Goal: Task Accomplishment & Management: Manage account settings

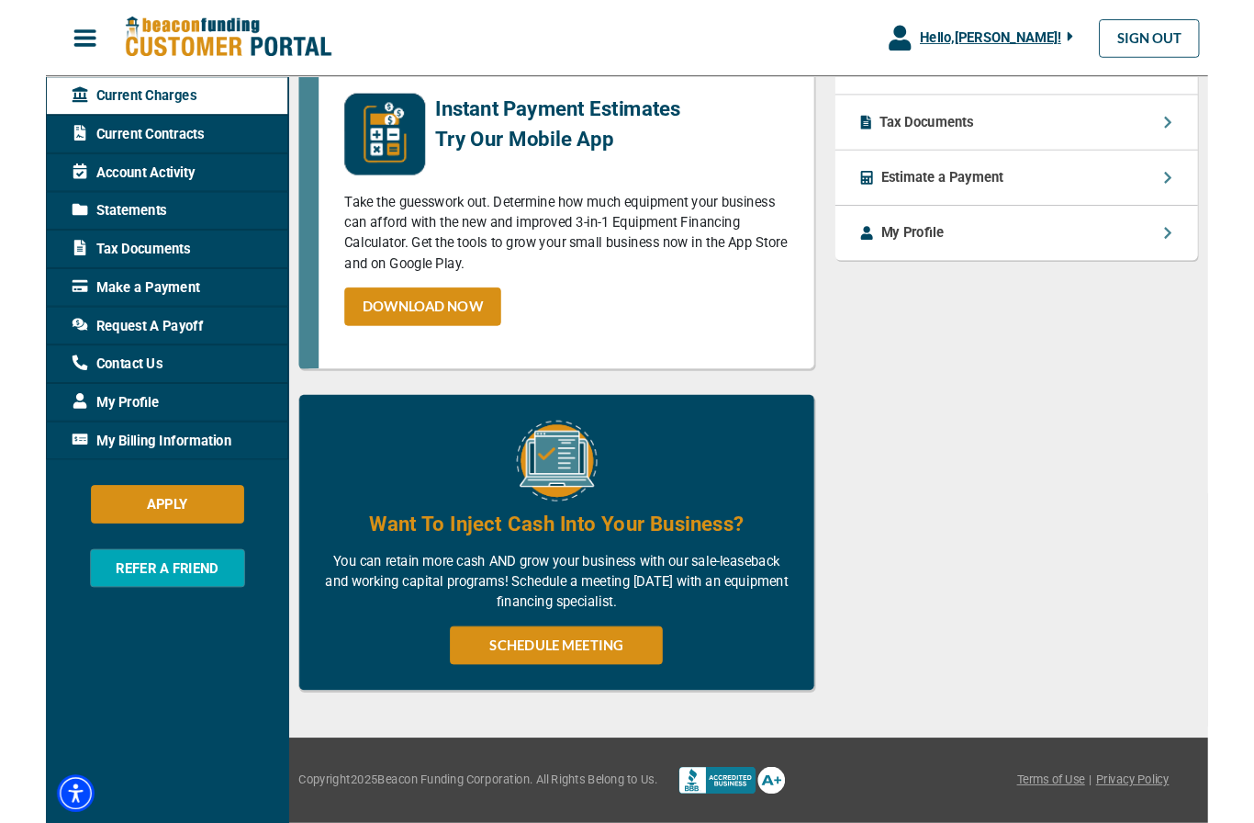
scroll to position [978, 0]
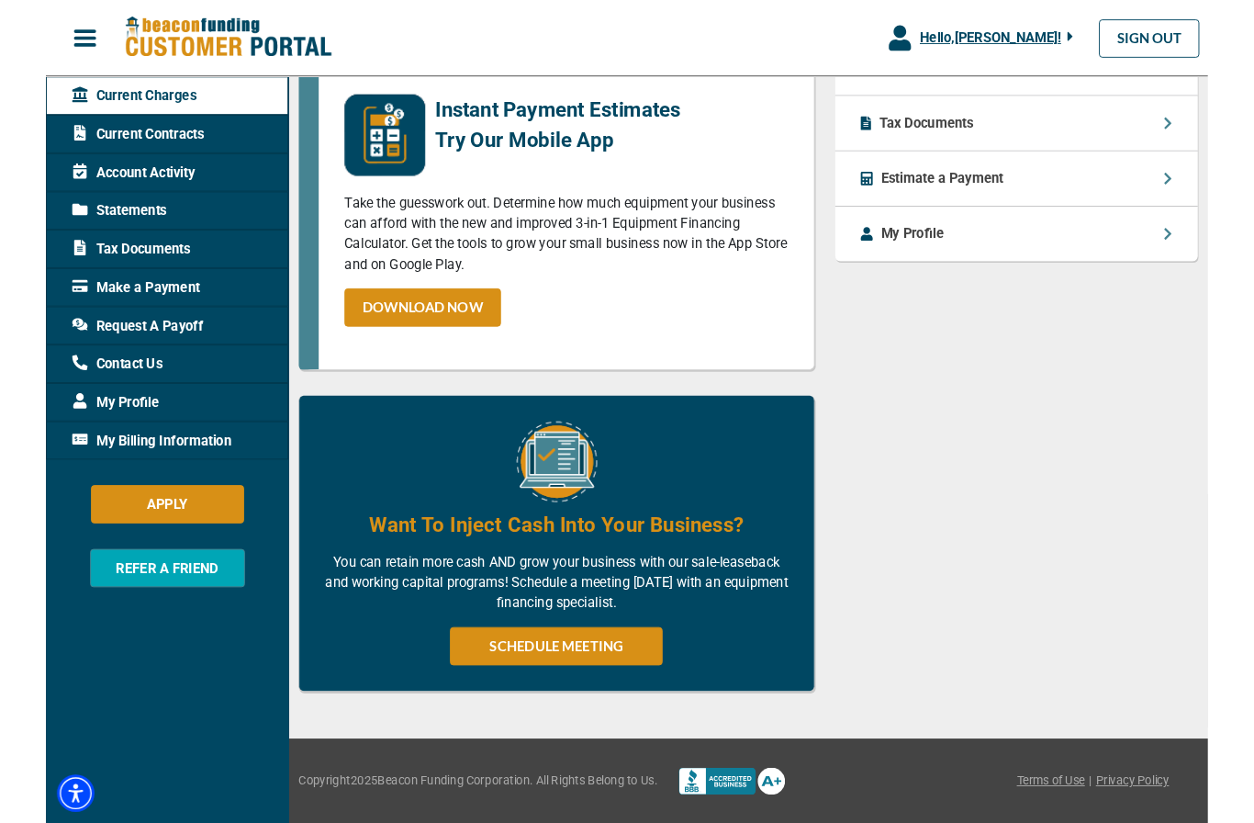
click at [614, 702] on link "SCHEDULE MEETING" at bounding box center [551, 697] width 230 height 41
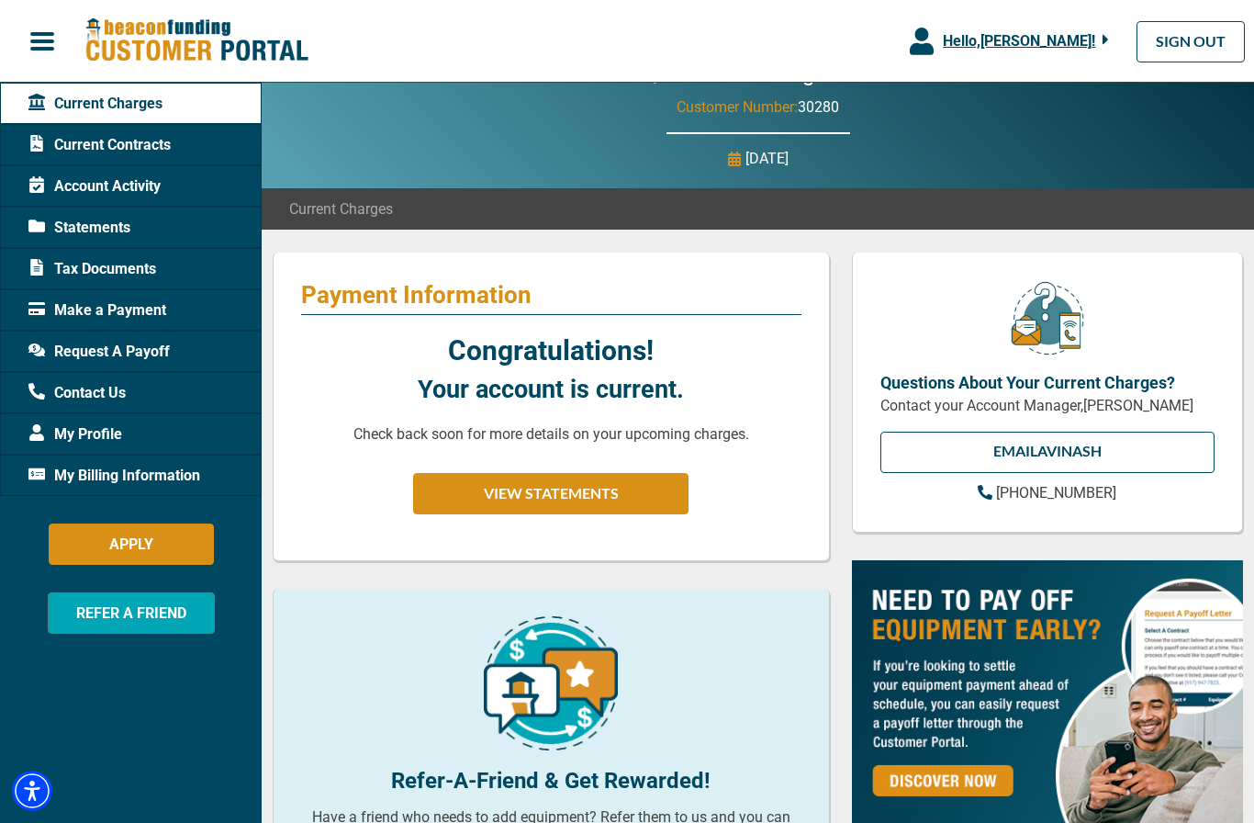
scroll to position [0, 0]
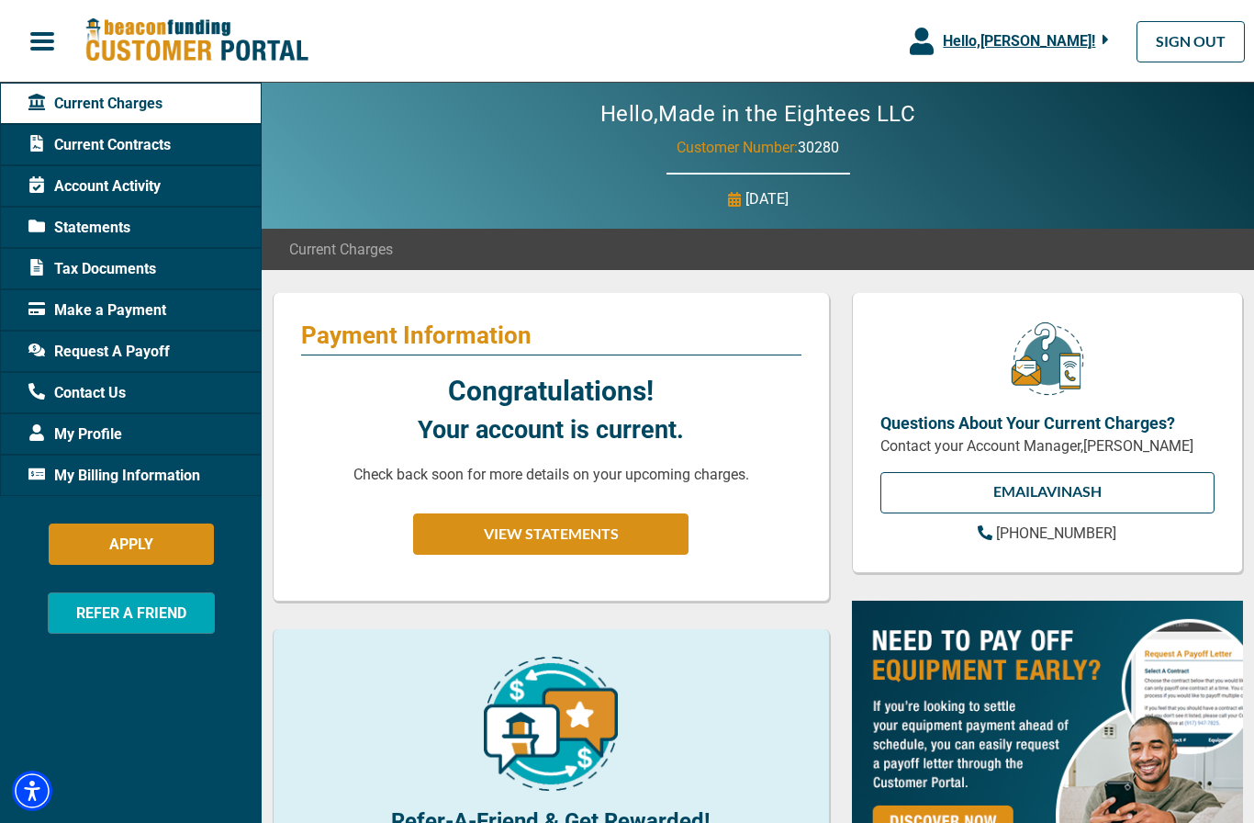
click at [81, 175] on span "Account Activity" at bounding box center [94, 186] width 132 height 22
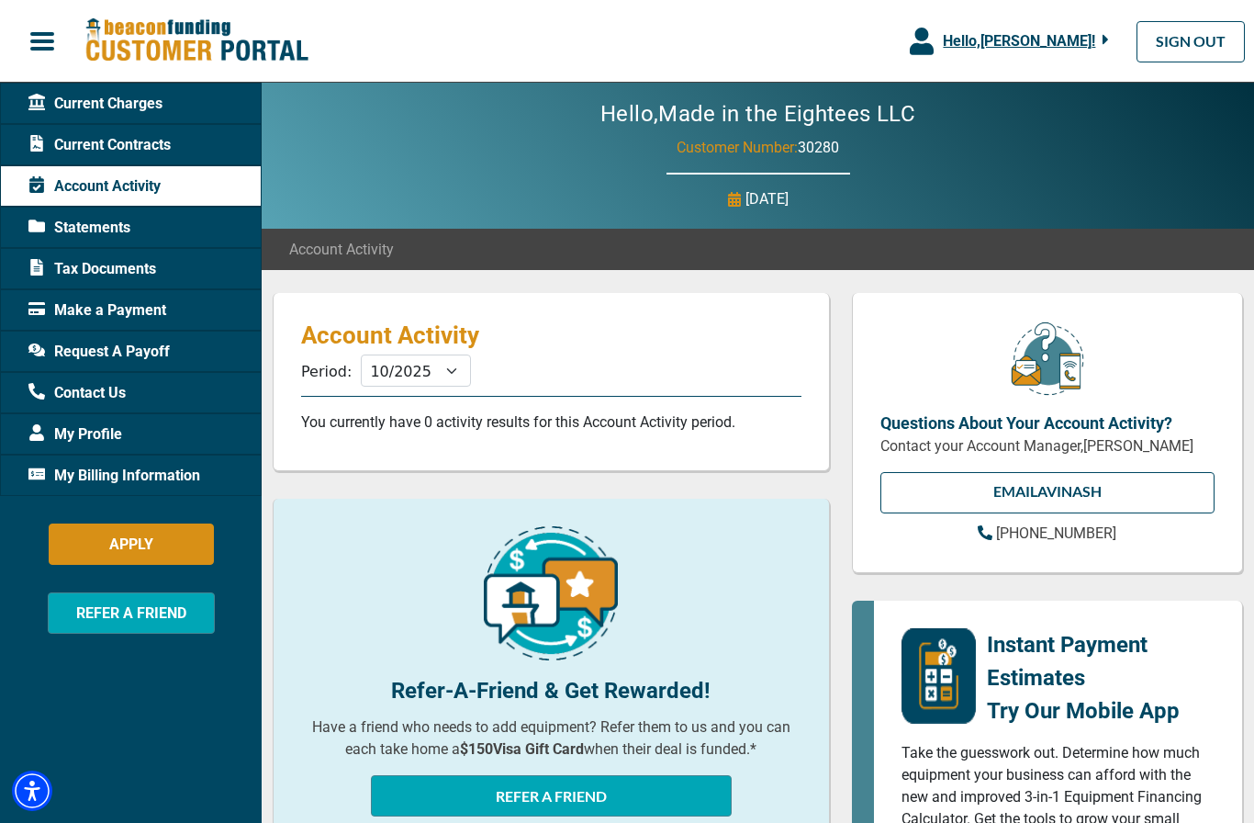
click at [59, 103] on span "Current Charges" at bounding box center [95, 104] width 134 height 22
click at [1098, 36] on div "Hello, [PERSON_NAME] !" at bounding box center [1021, 41] width 175 height 22
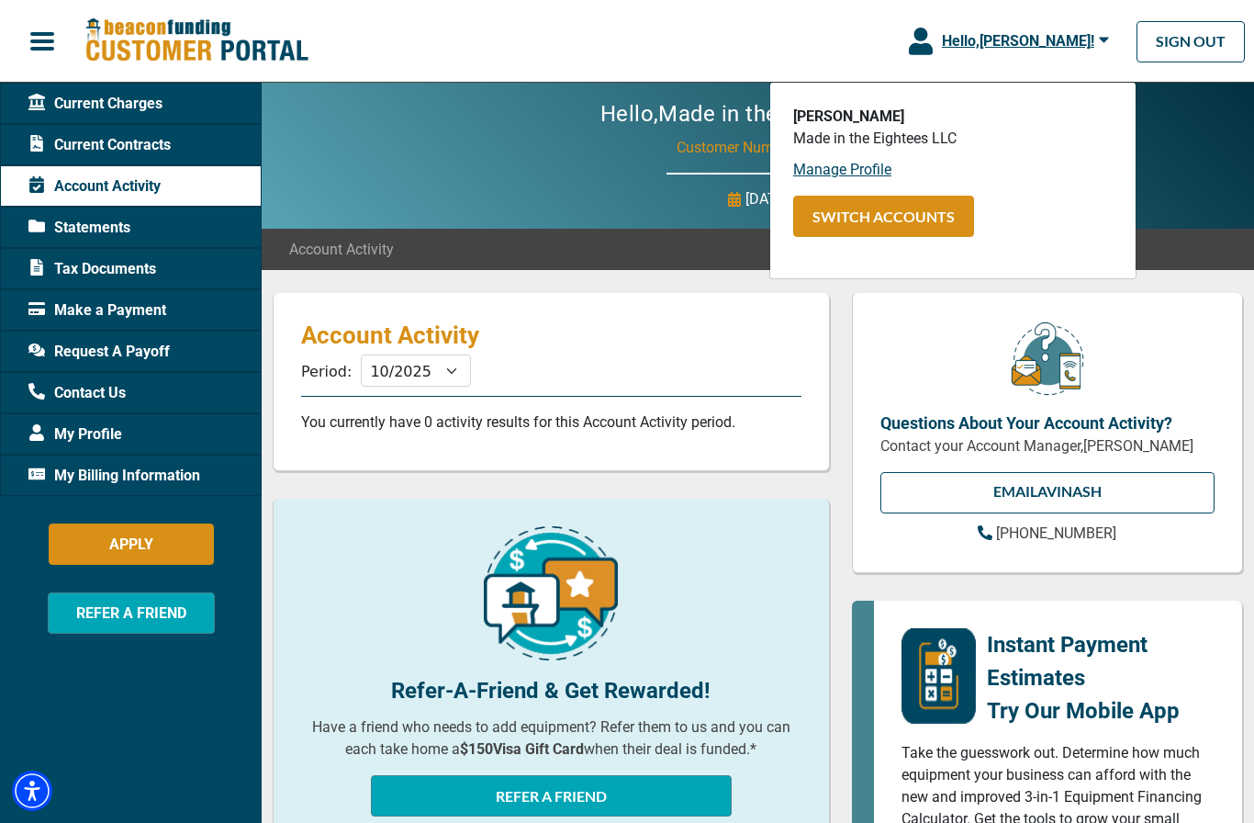
click at [1211, 326] on div at bounding box center [1047, 365] width 356 height 90
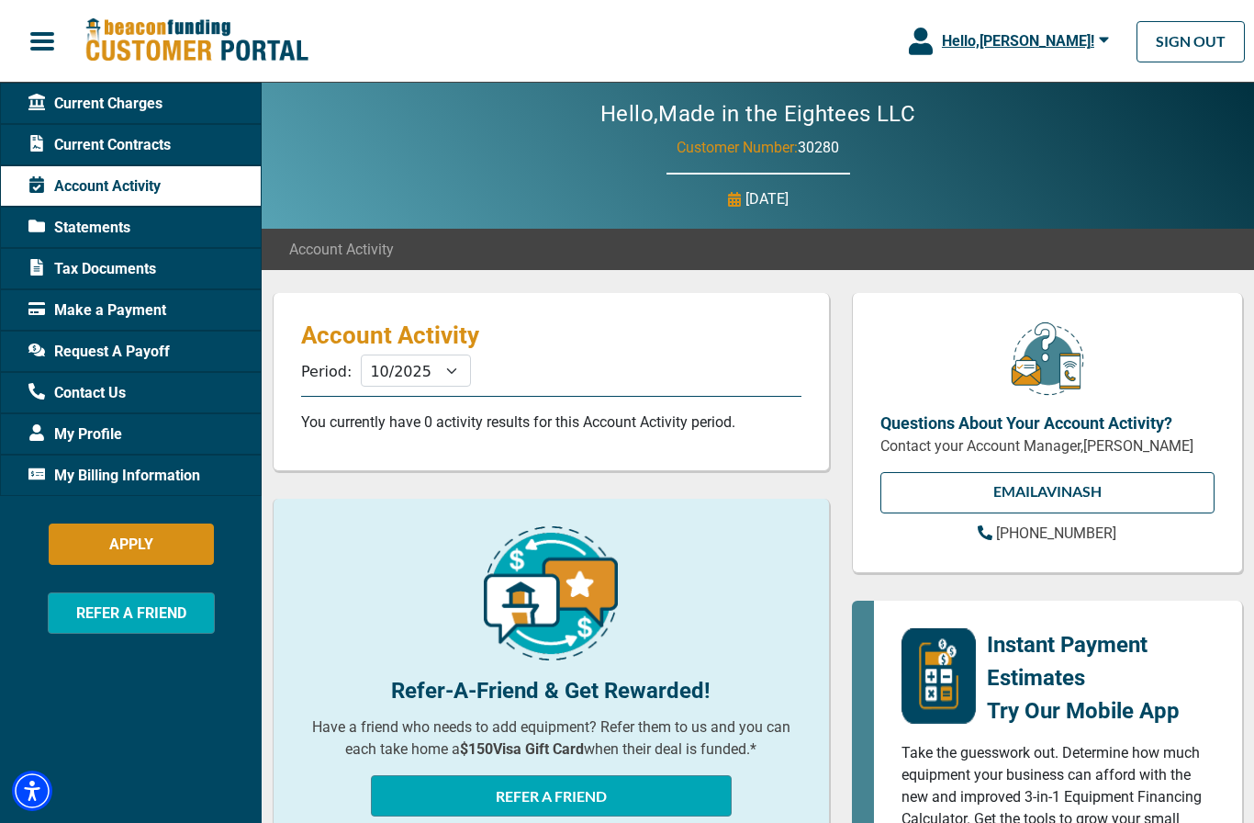
click at [72, 470] on span "My Billing Information" at bounding box center [114, 476] width 172 height 22
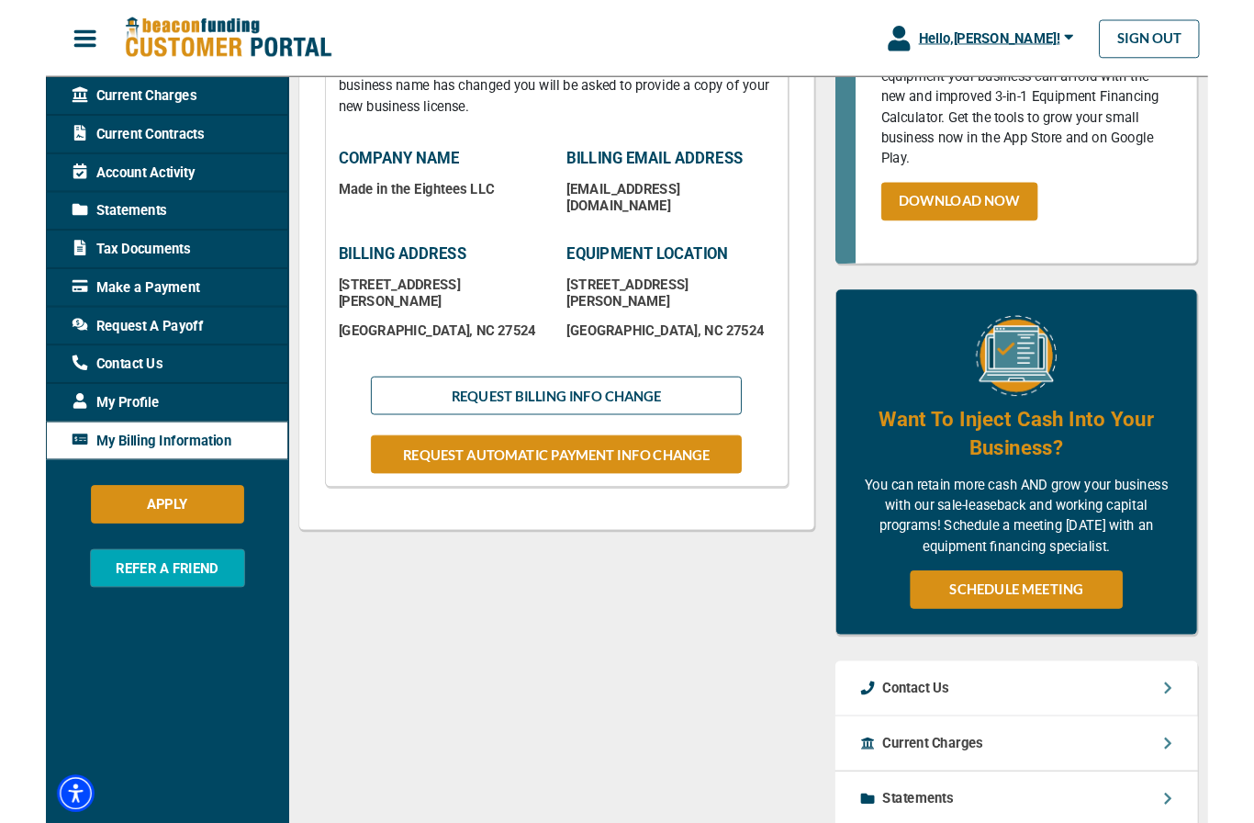
scroll to position [391, 0]
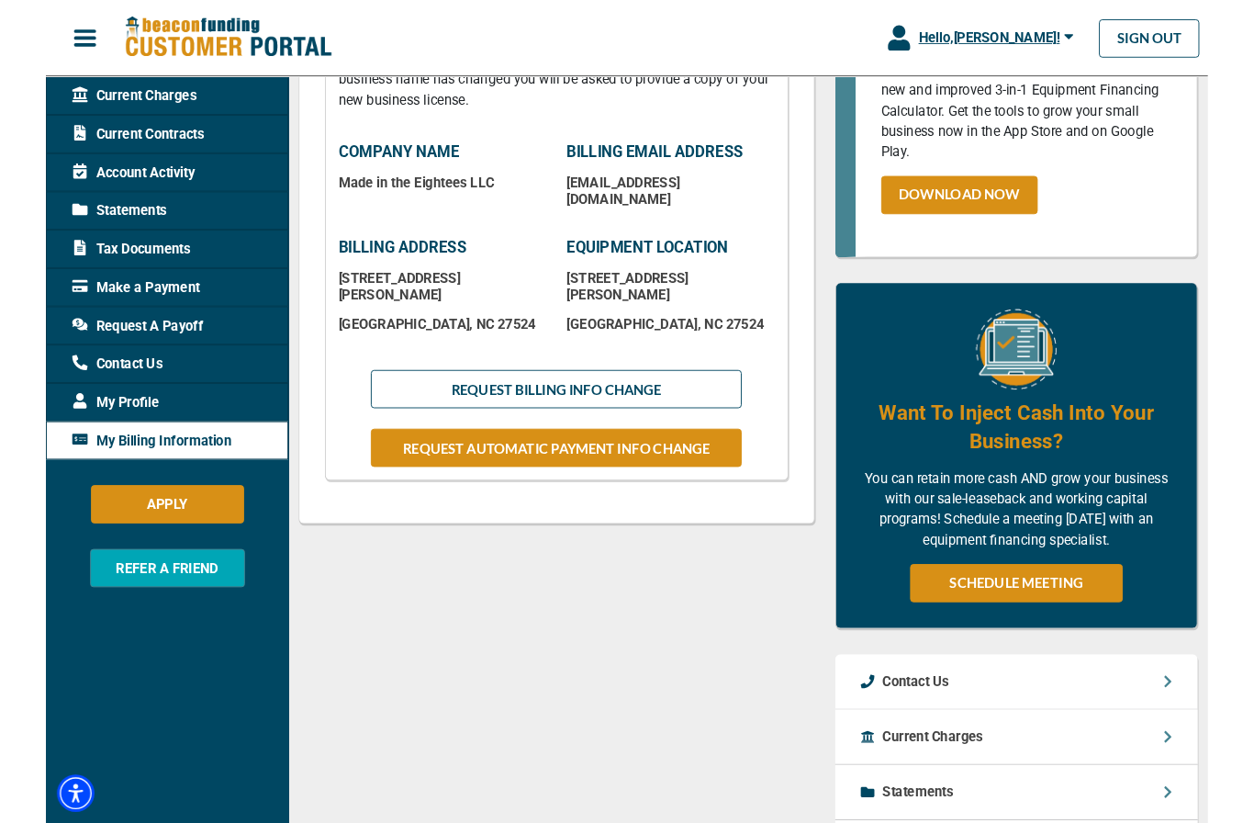
click at [630, 399] on button "REQUEST BILLING INFO CHANGE" at bounding box center [551, 419] width 400 height 41
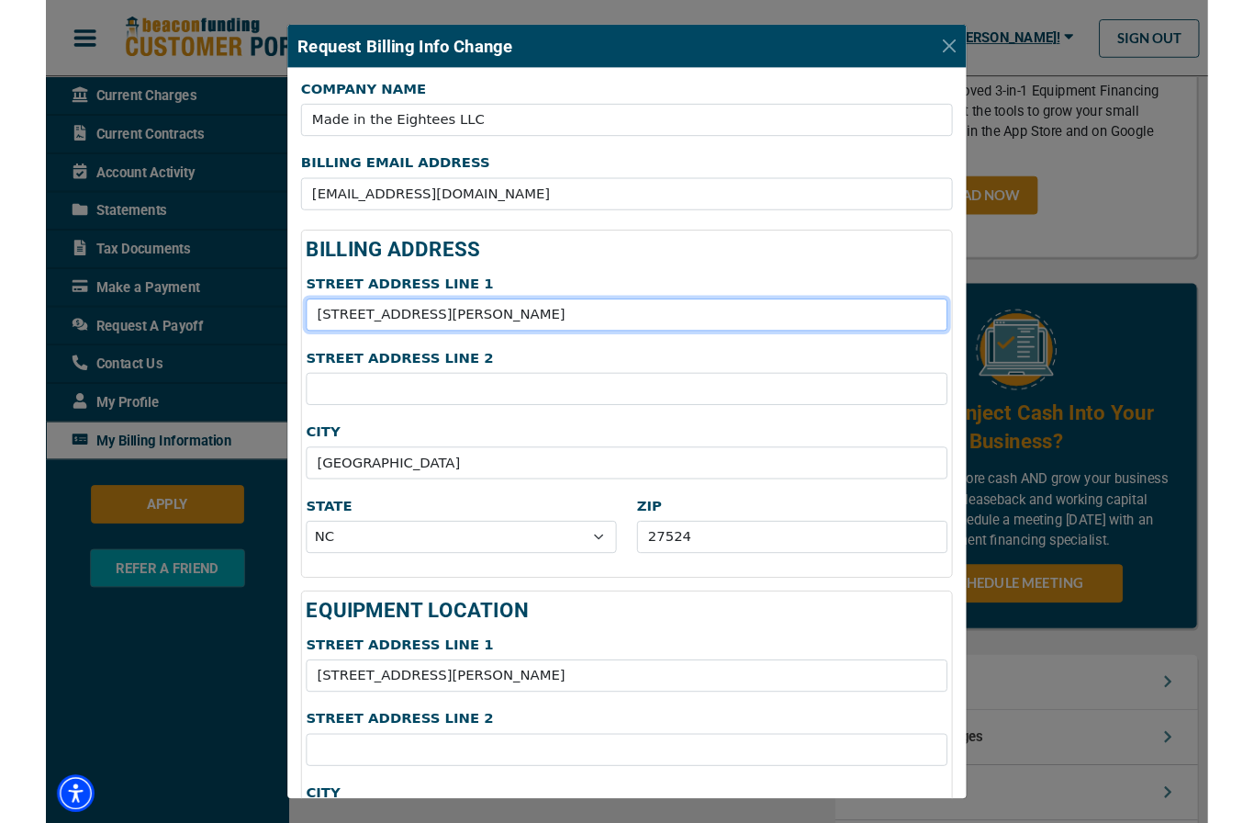
click at [535, 337] on input "[STREET_ADDRESS][PERSON_NAME]" at bounding box center [627, 339] width 692 height 35
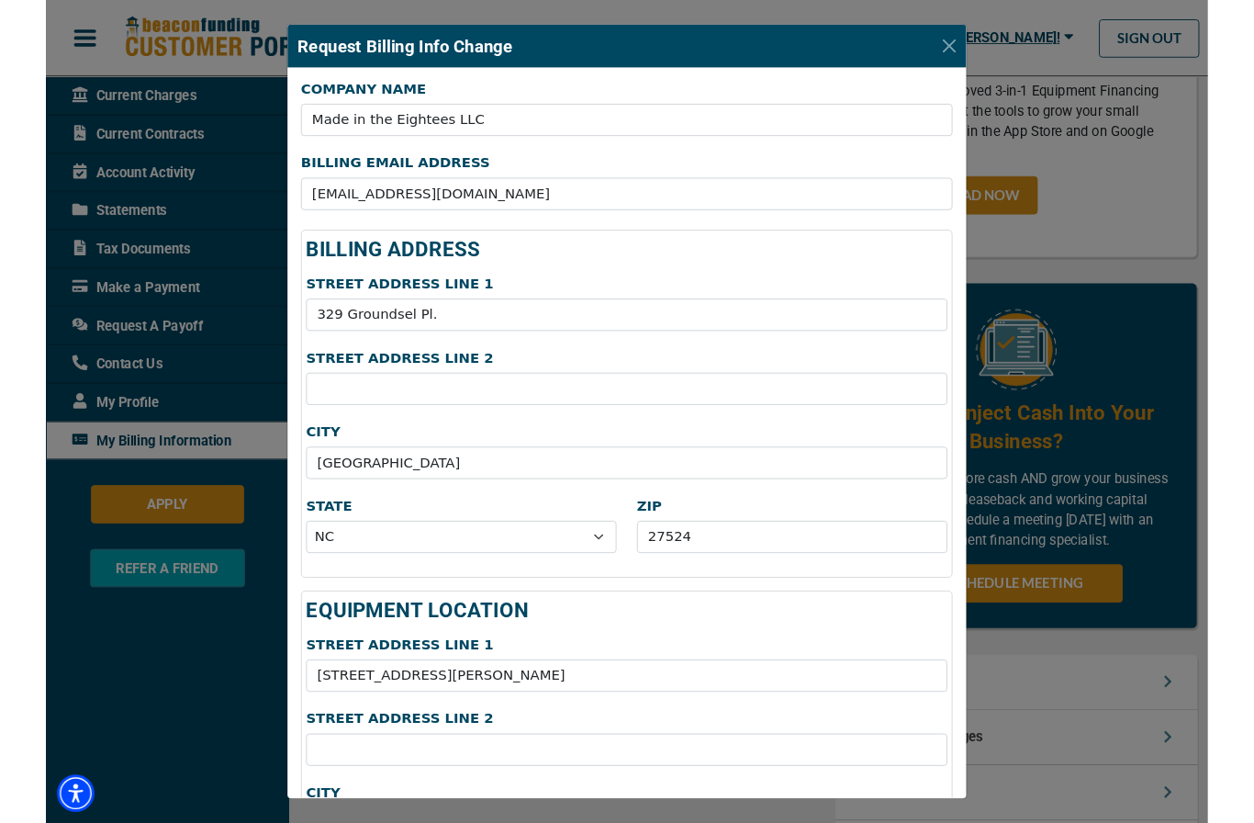
type input "329 Groundsel Pl."
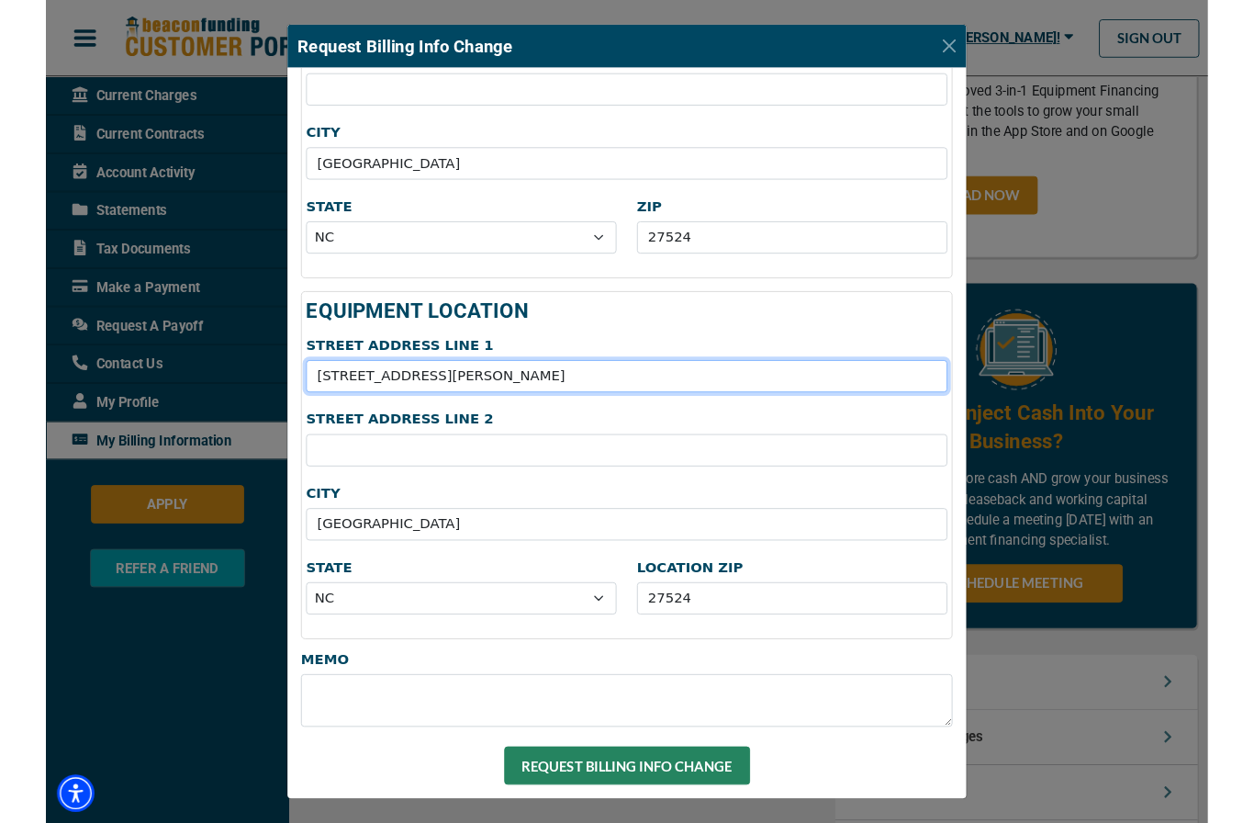
click at [484, 391] on input "[STREET_ADDRESS][PERSON_NAME]" at bounding box center [627, 405] width 692 height 35
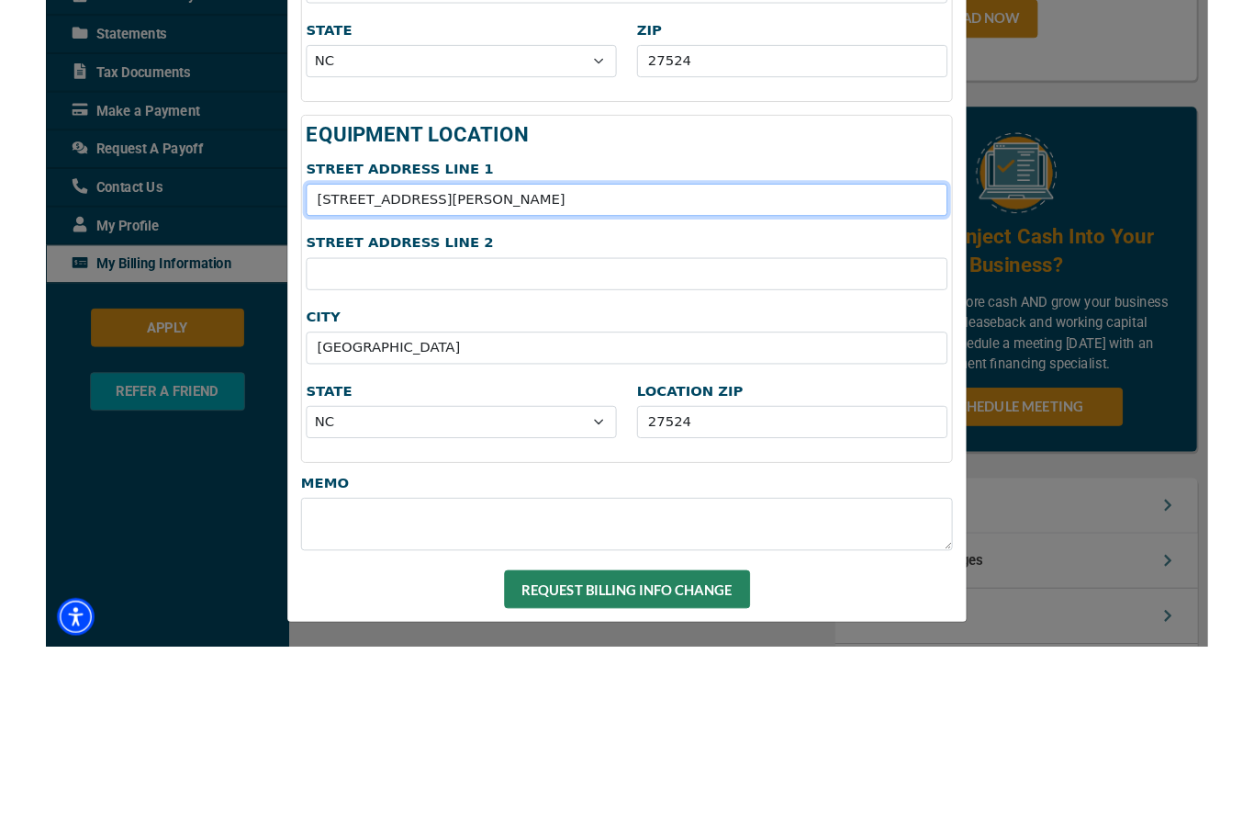
click at [650, 388] on input "[STREET_ADDRESS][PERSON_NAME]" at bounding box center [627, 405] width 692 height 35
type input "3"
type input "329"
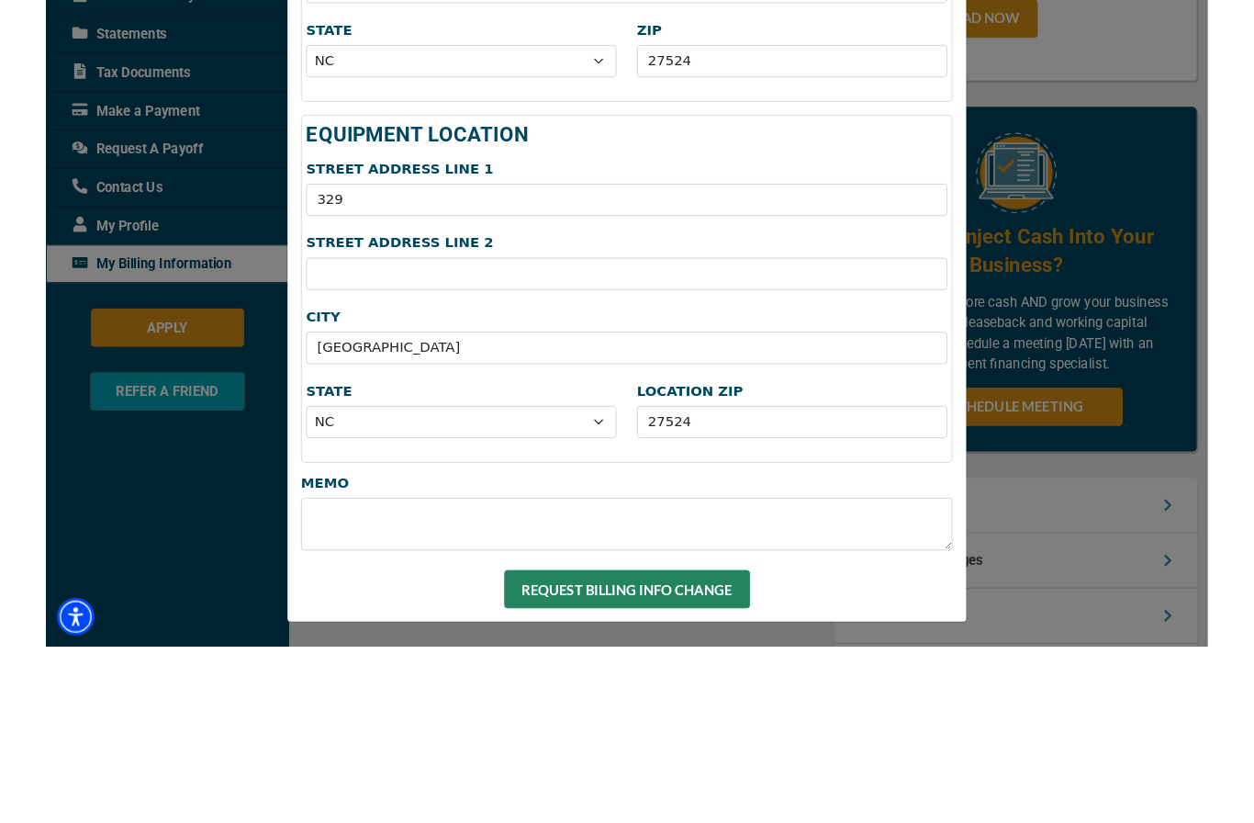
scroll to position [582, 0]
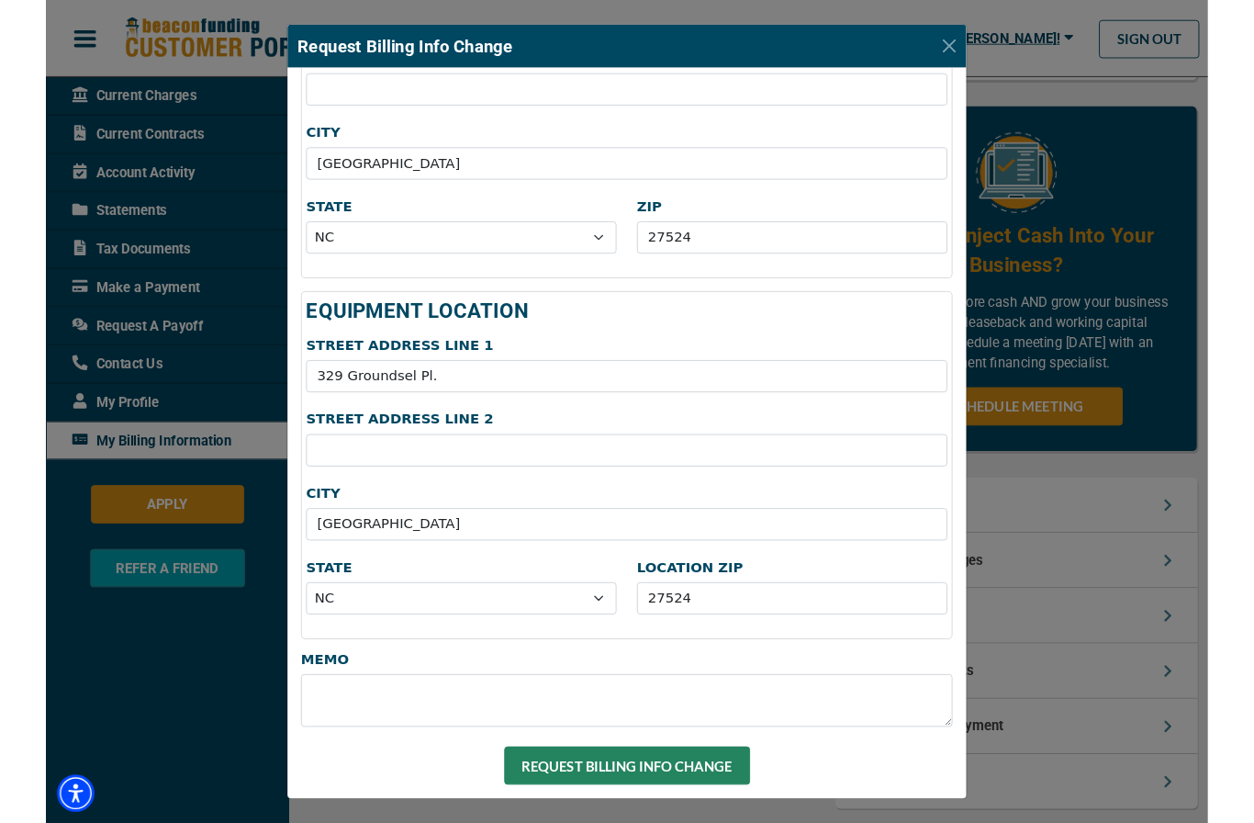
type input "329 Groundsel Pl."
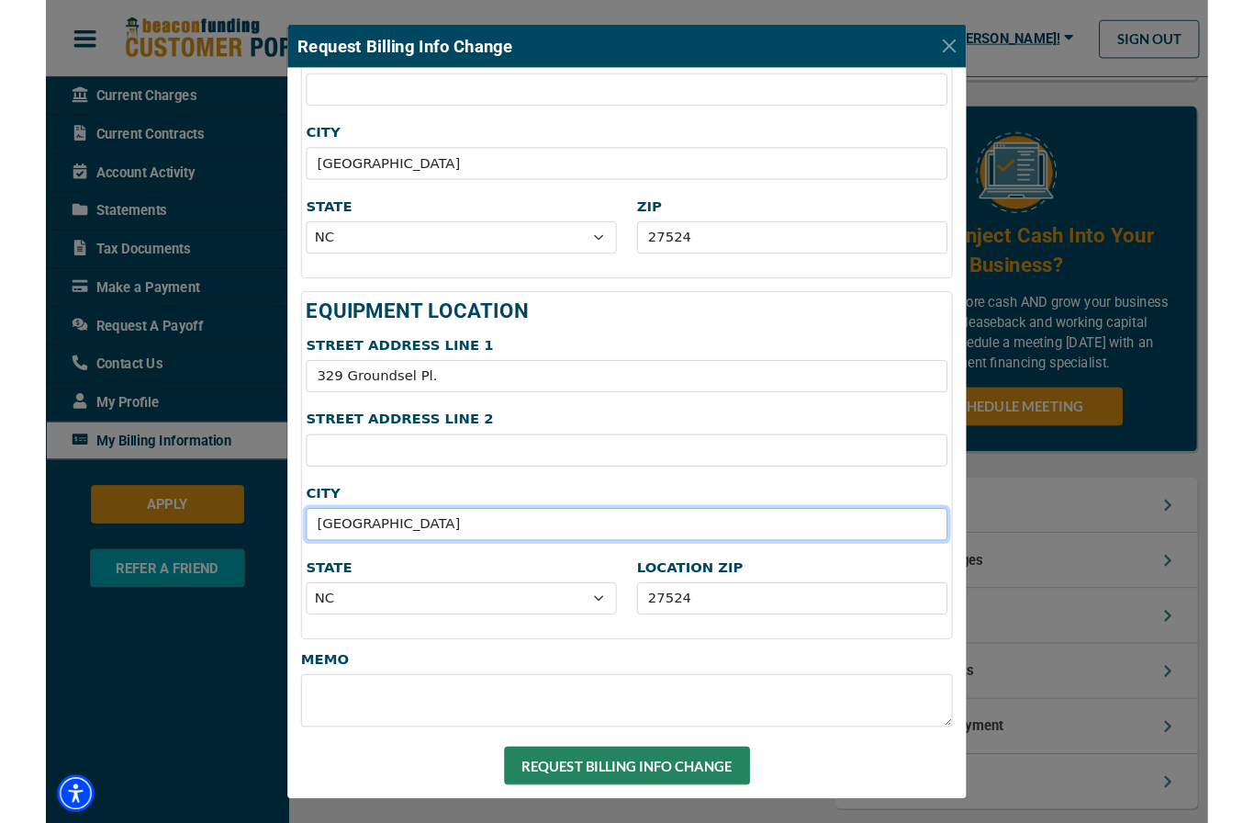
click at [342, 561] on input "[GEOGRAPHIC_DATA]" at bounding box center [627, 565] width 692 height 35
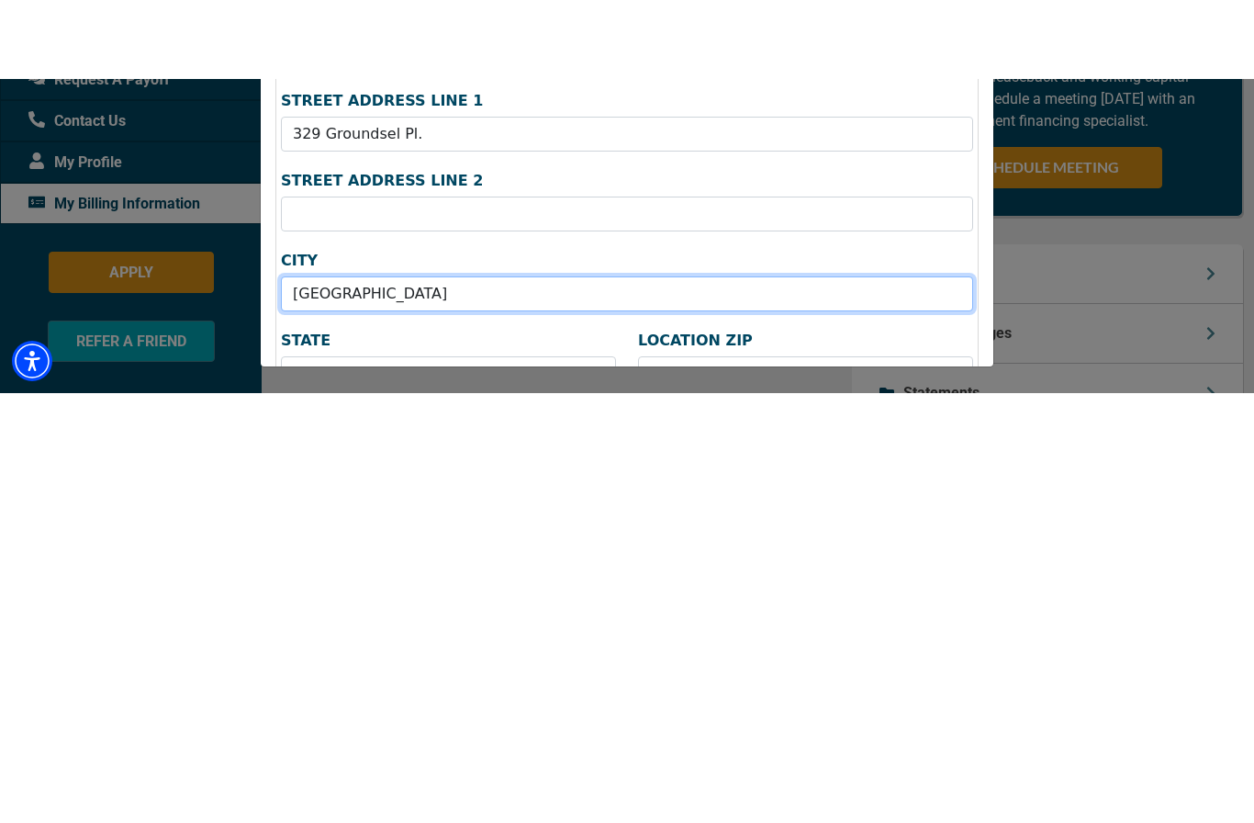
click at [605, 548] on input "[GEOGRAPHIC_DATA]" at bounding box center [627, 565] width 692 height 35
type input "F"
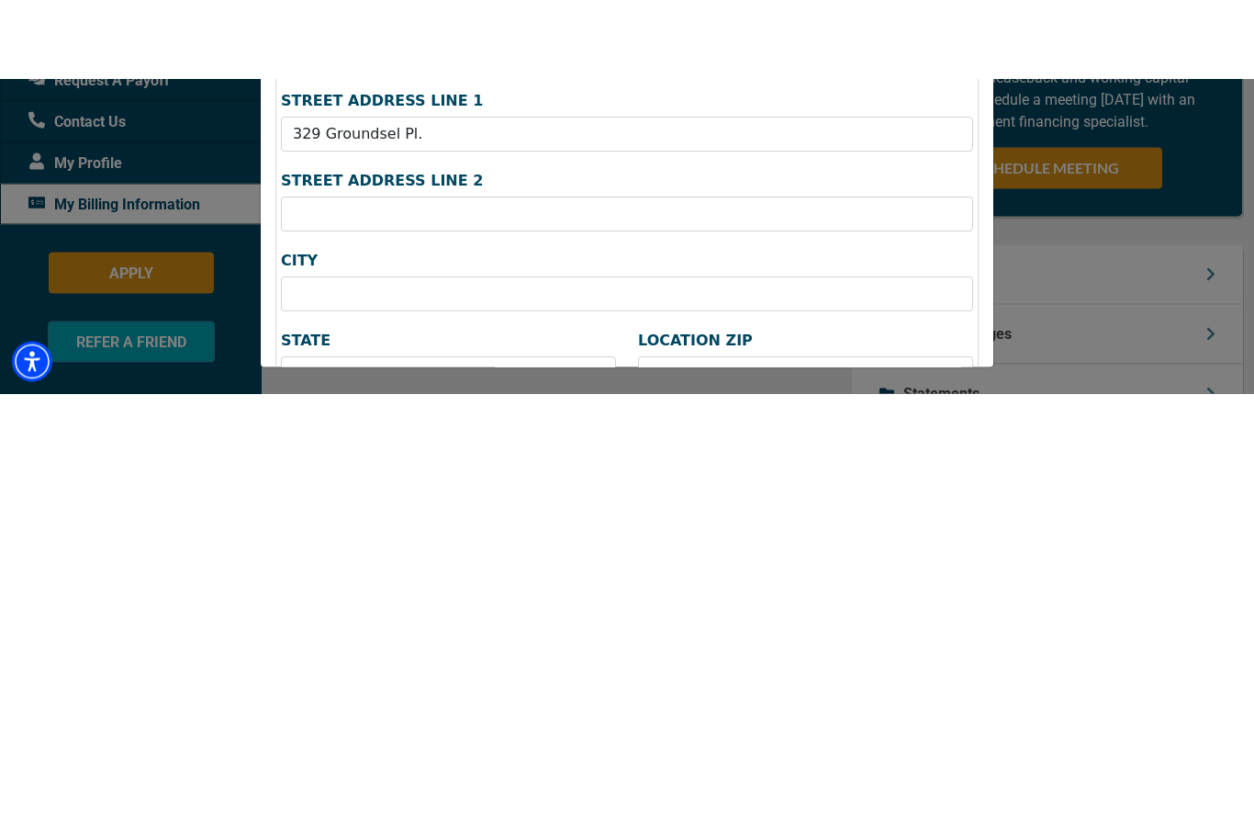
scroll to position [709, 0]
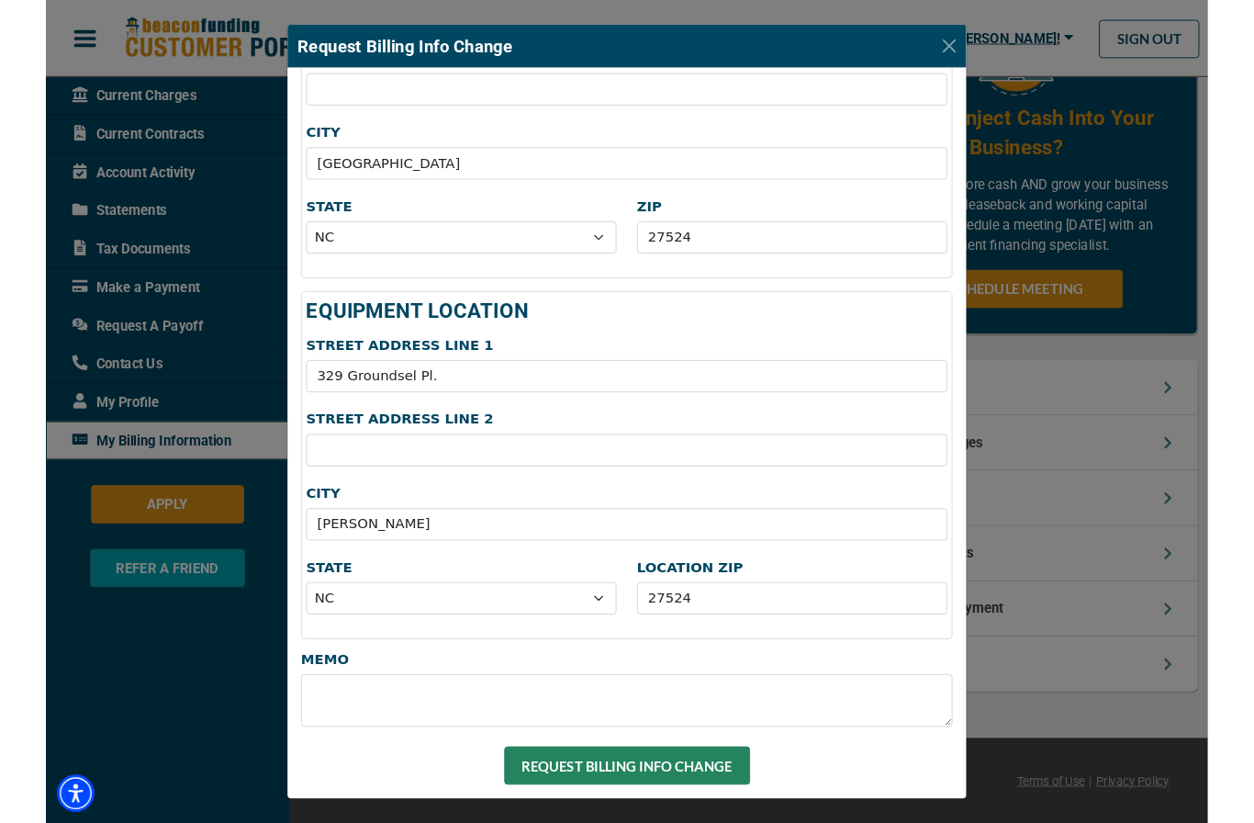
type input "[PERSON_NAME]"
click at [805, 646] on input "27524" at bounding box center [805, 645] width 335 height 35
type input "27527"
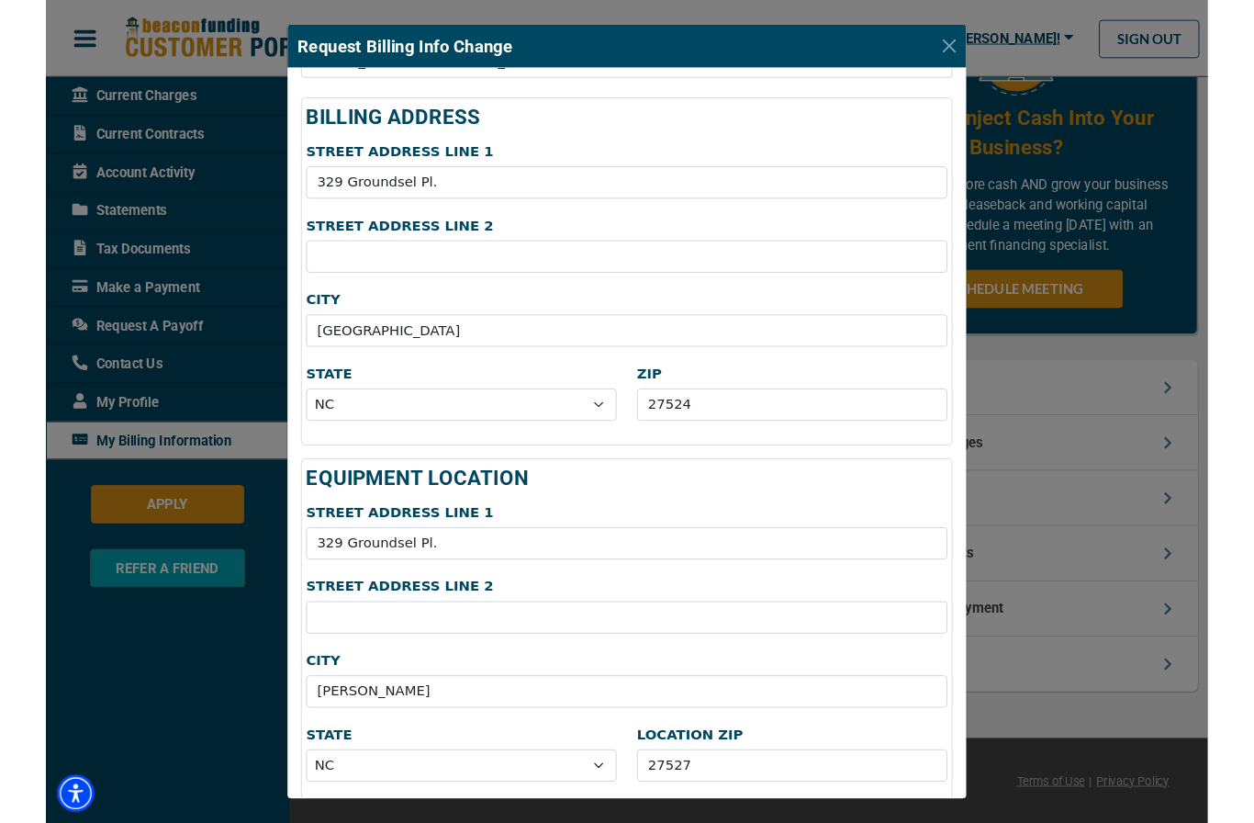
scroll to position [148, 0]
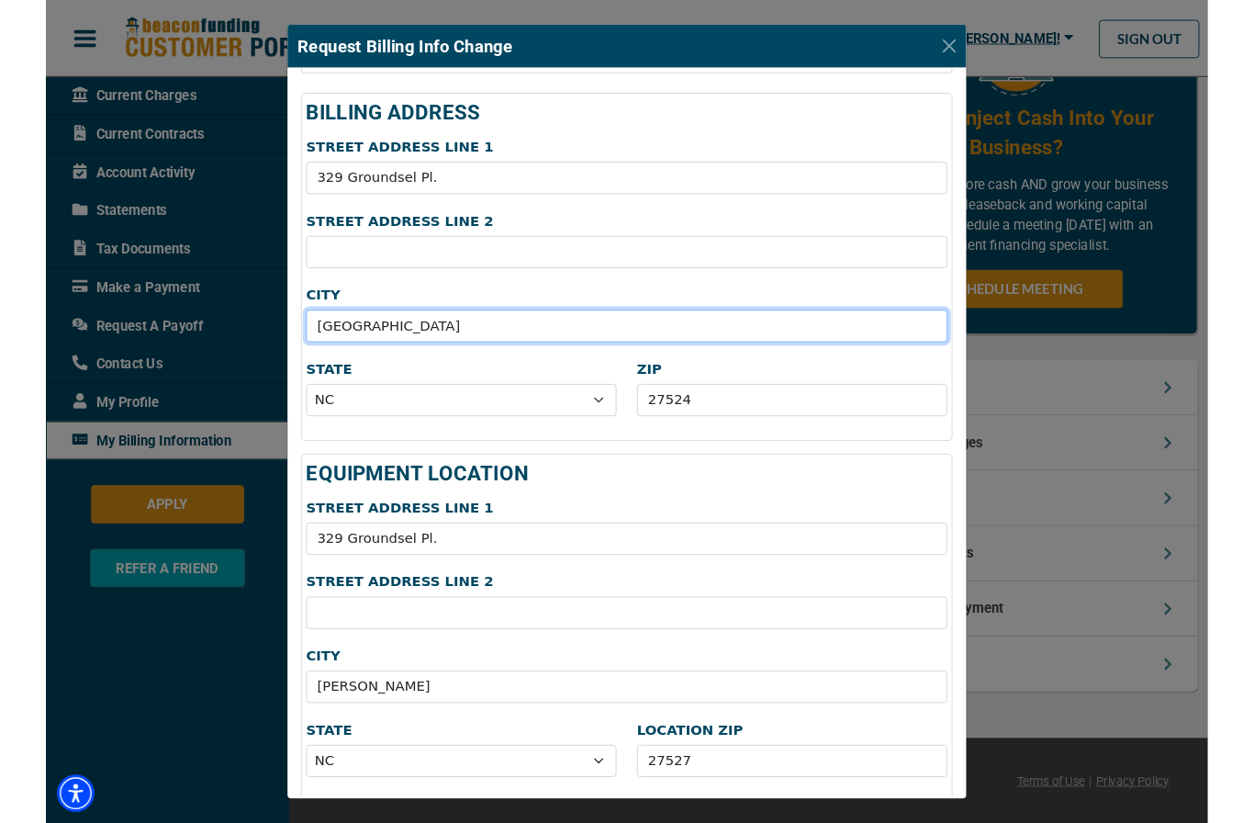
click at [456, 366] on input "[GEOGRAPHIC_DATA]" at bounding box center [627, 351] width 692 height 35
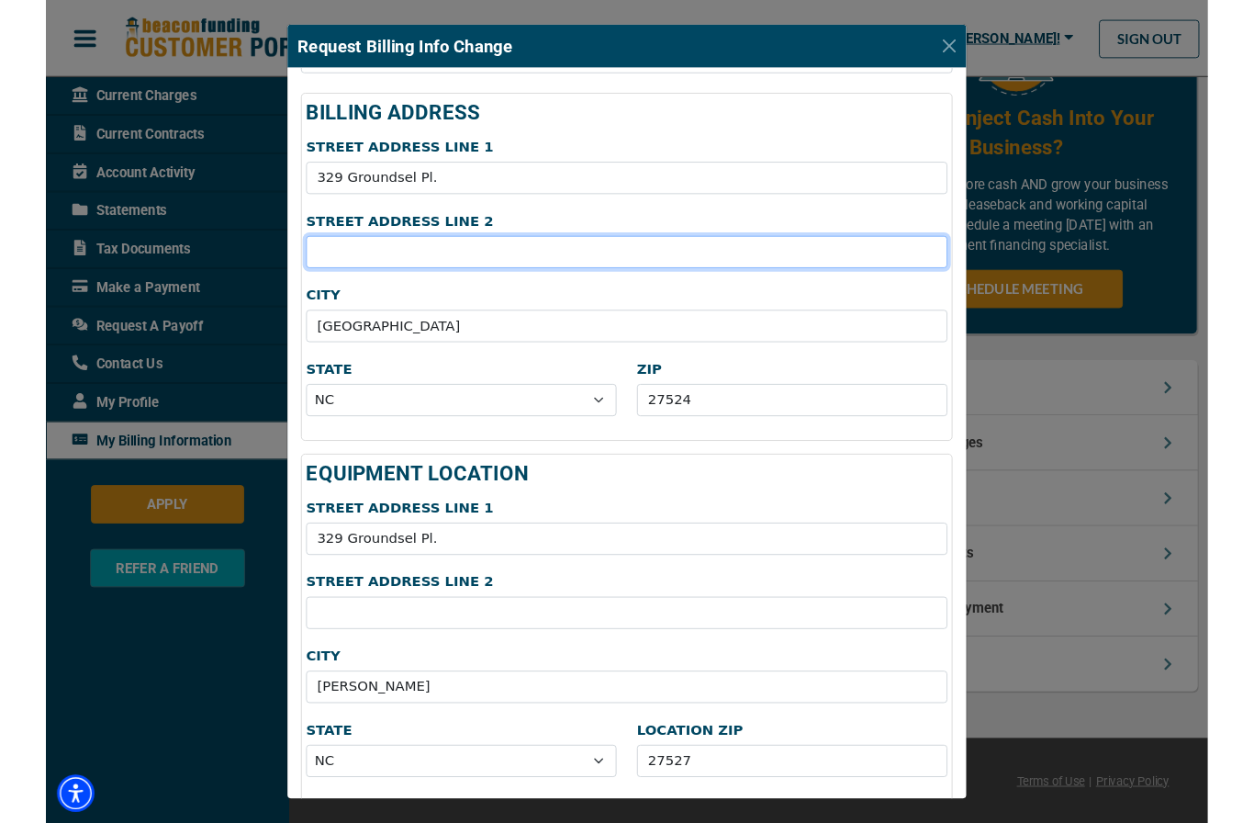
click at [539, 269] on input "STREET ADDRESS LINE 2" at bounding box center [627, 271] width 692 height 35
click at [449, 277] on input "STREET ADDRESS LINE 2" at bounding box center [627, 271] width 692 height 35
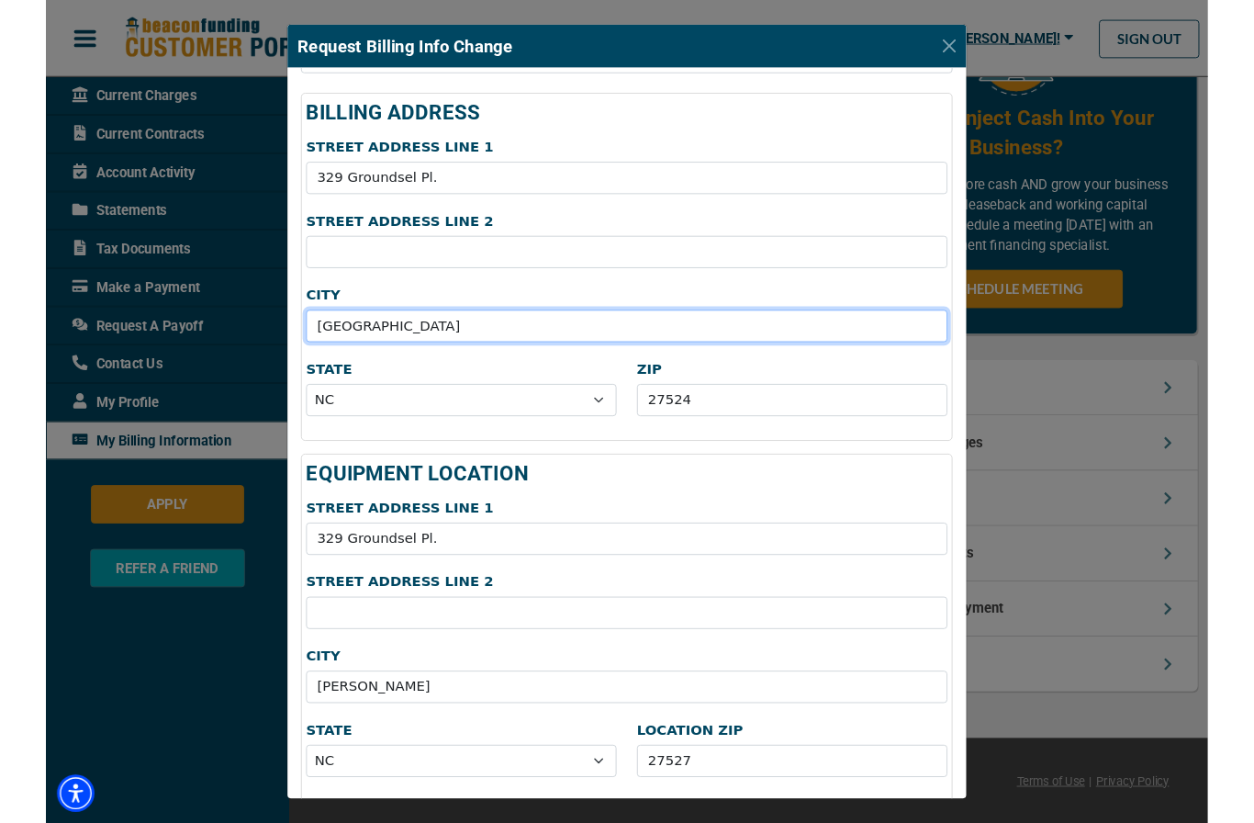
click at [570, 355] on input "[GEOGRAPHIC_DATA]" at bounding box center [627, 351] width 692 height 35
type input "F"
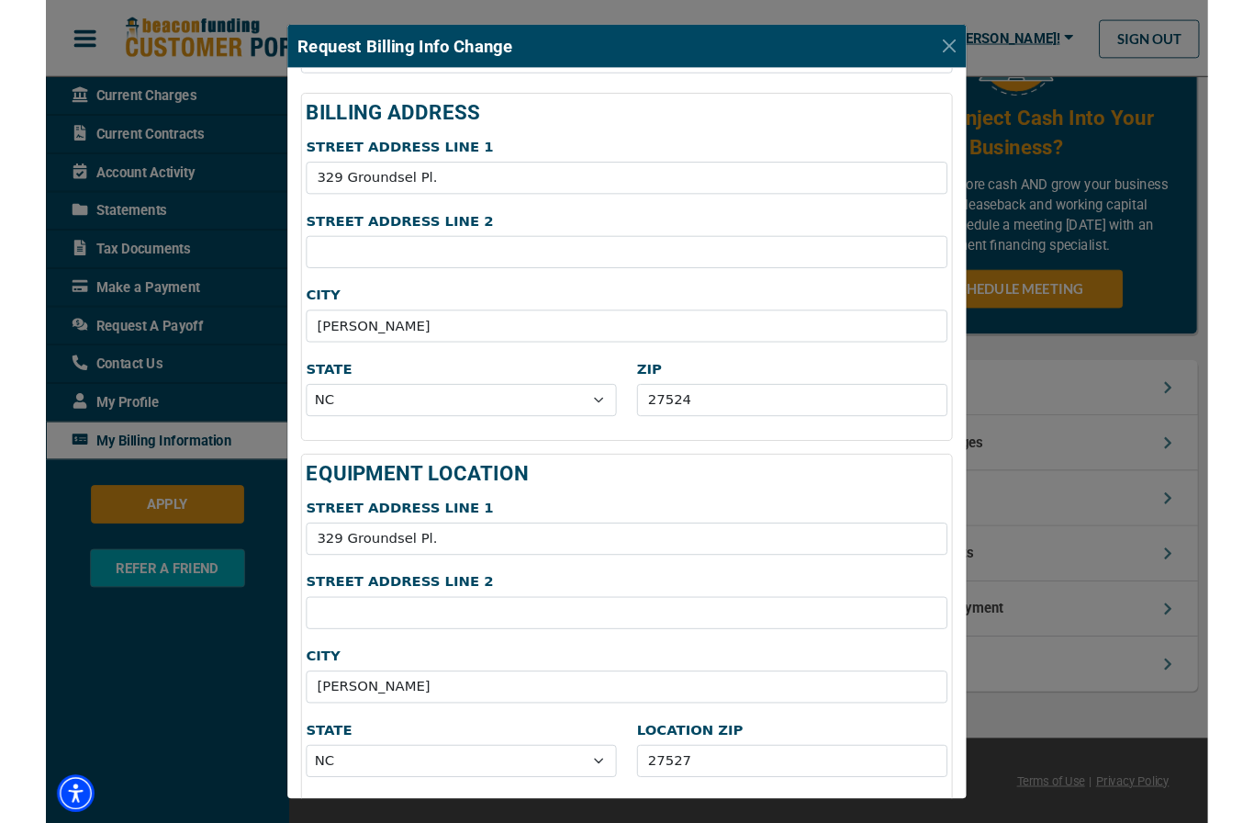
type input "[PERSON_NAME]"
click at [793, 430] on input "27524" at bounding box center [805, 431] width 335 height 35
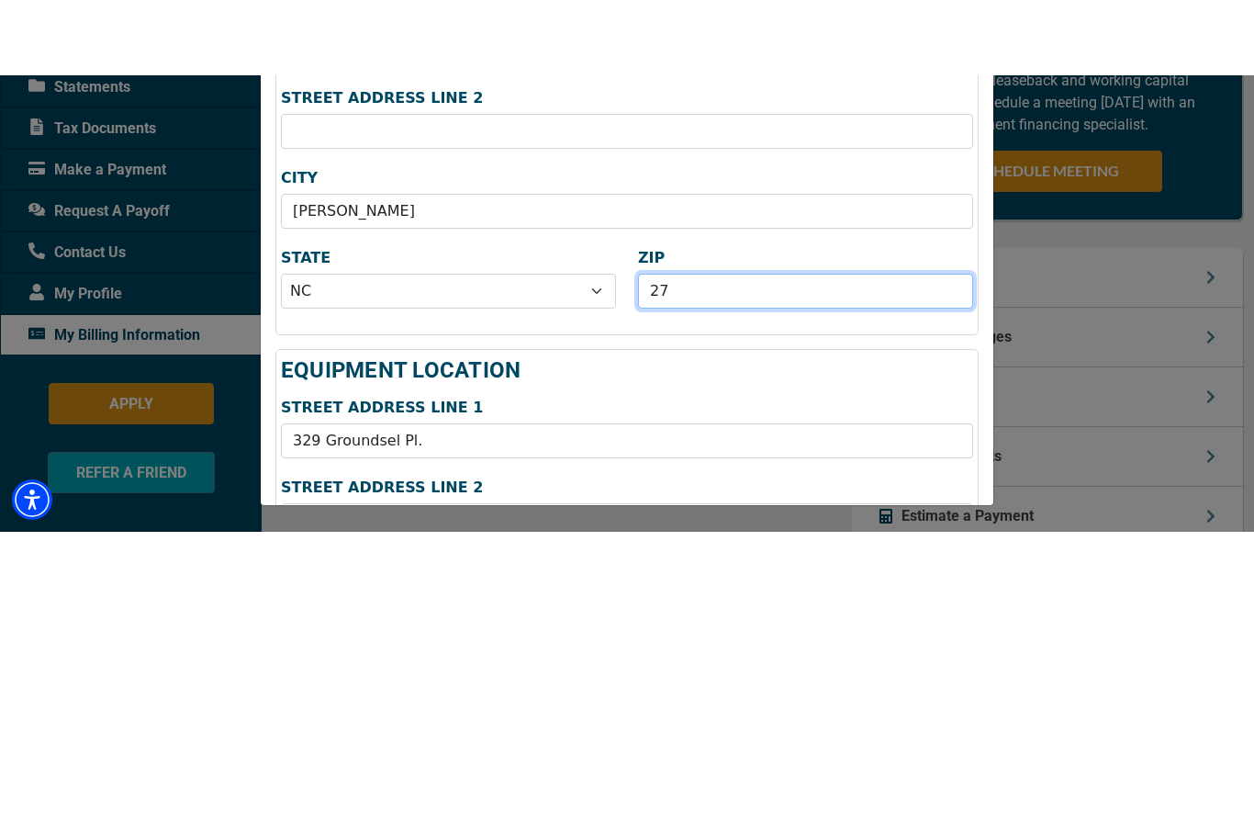
type input "2"
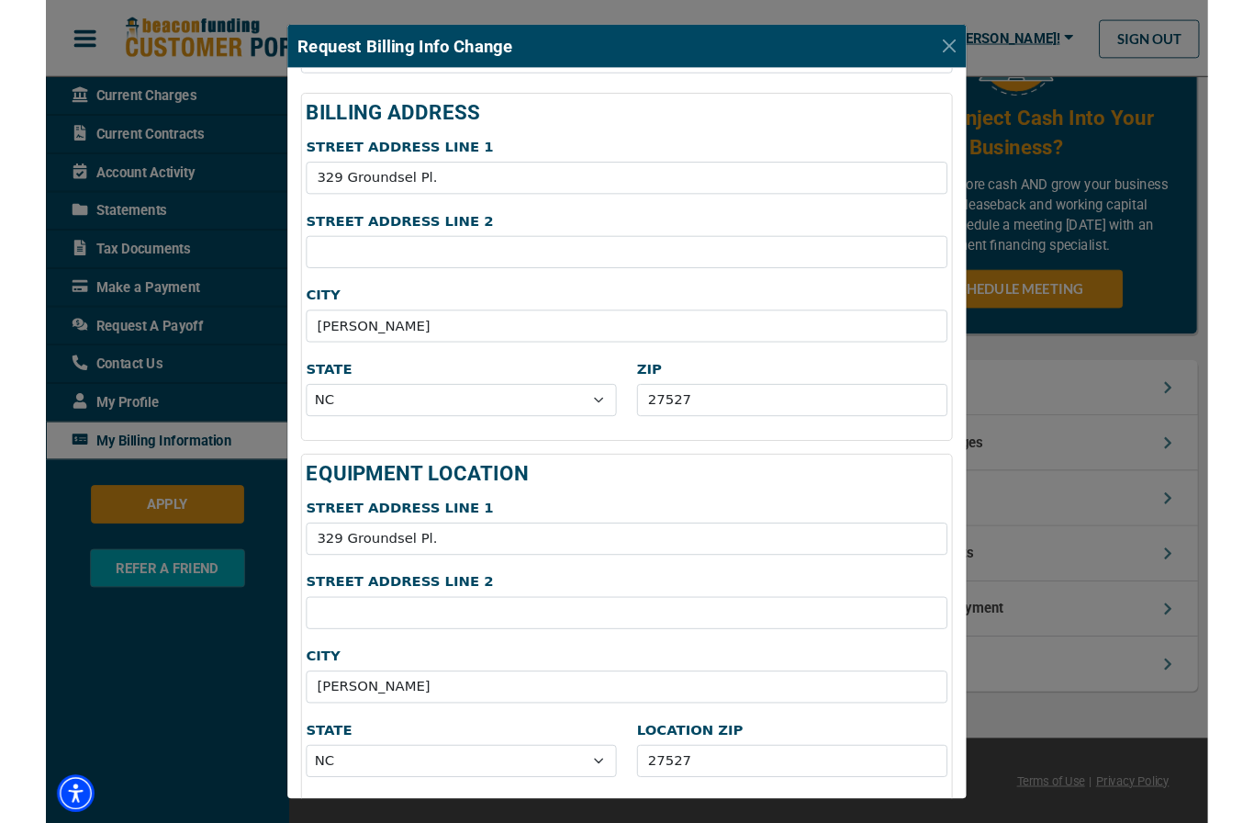
type input "27527"
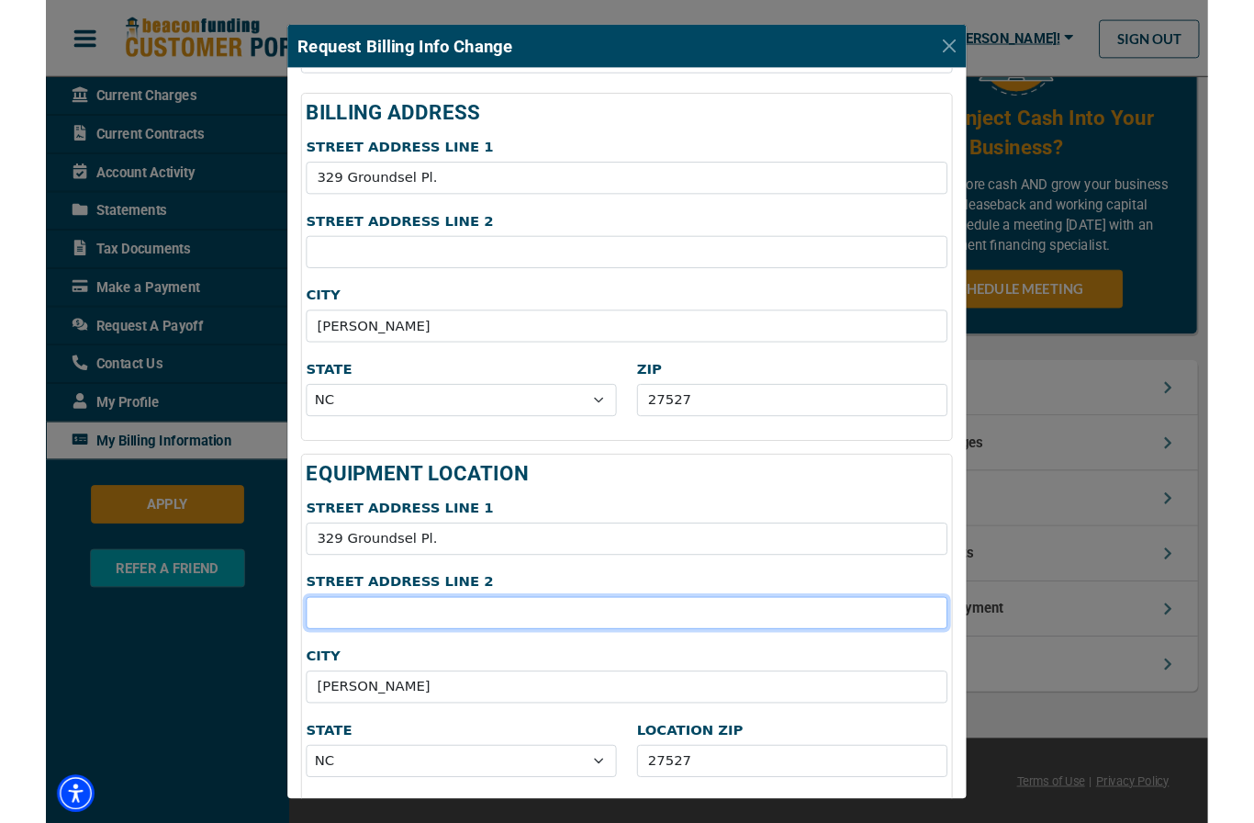
click at [903, 648] on input "STREET ADDRESS LINE 2" at bounding box center [627, 661] width 692 height 35
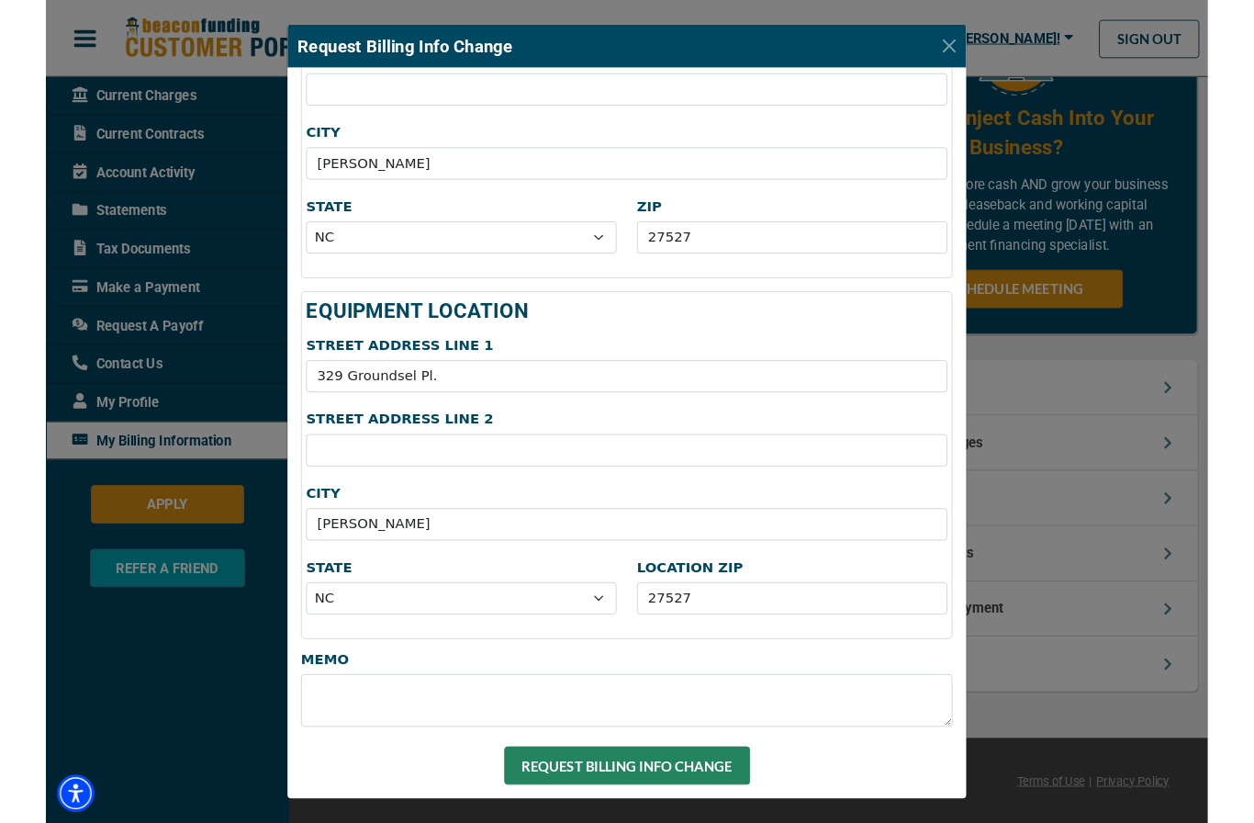
scroll to position [323, 0]
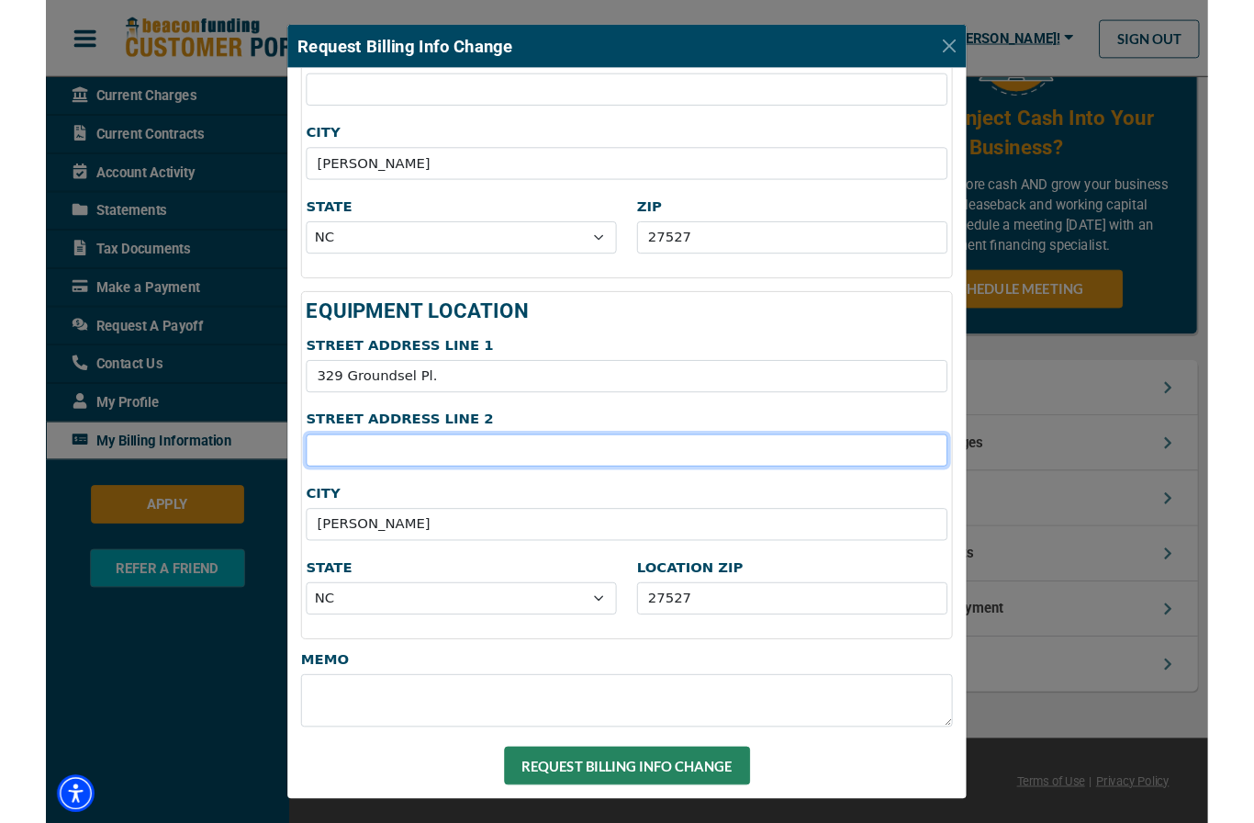
click at [692, 822] on button "REQUEST BILLING INFO CHANGE" at bounding box center [627, 825] width 265 height 41
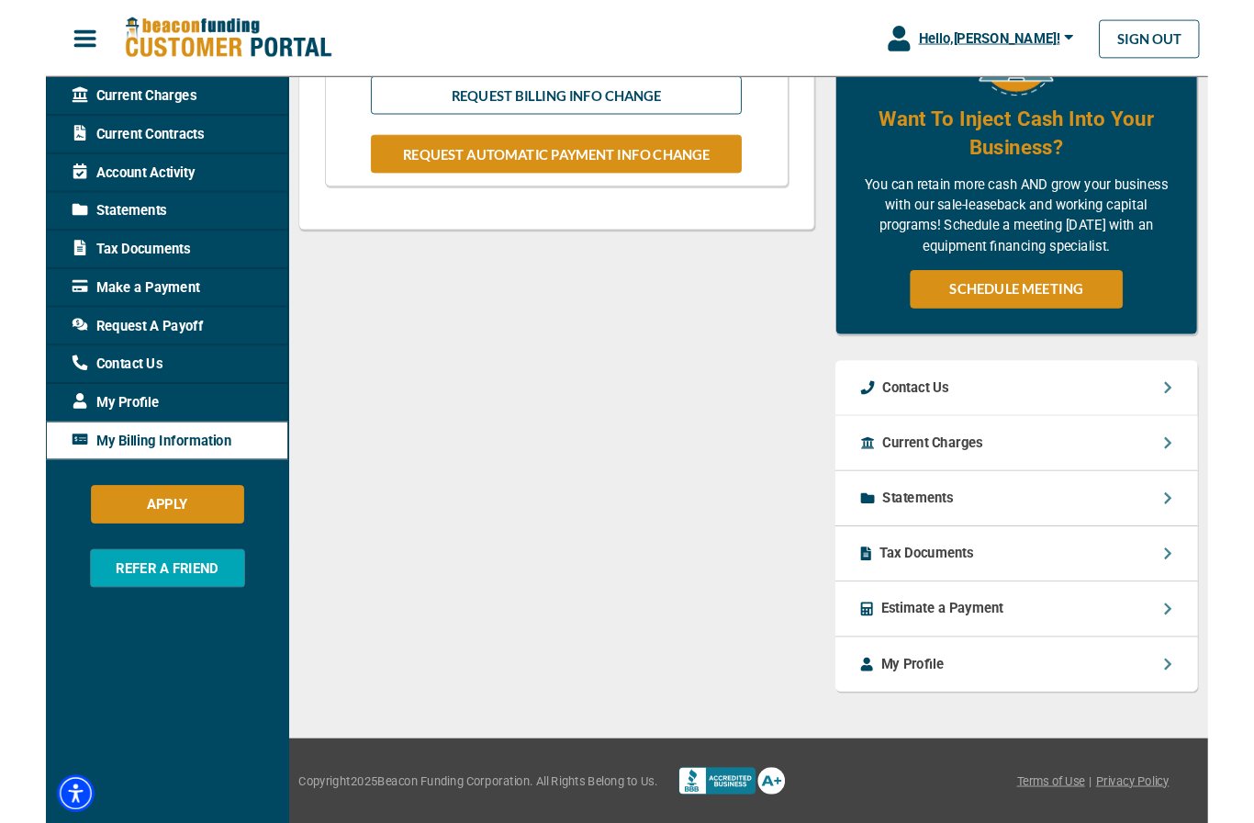
click at [1196, 589] on div "Tax Documents" at bounding box center [1047, 597] width 391 height 60
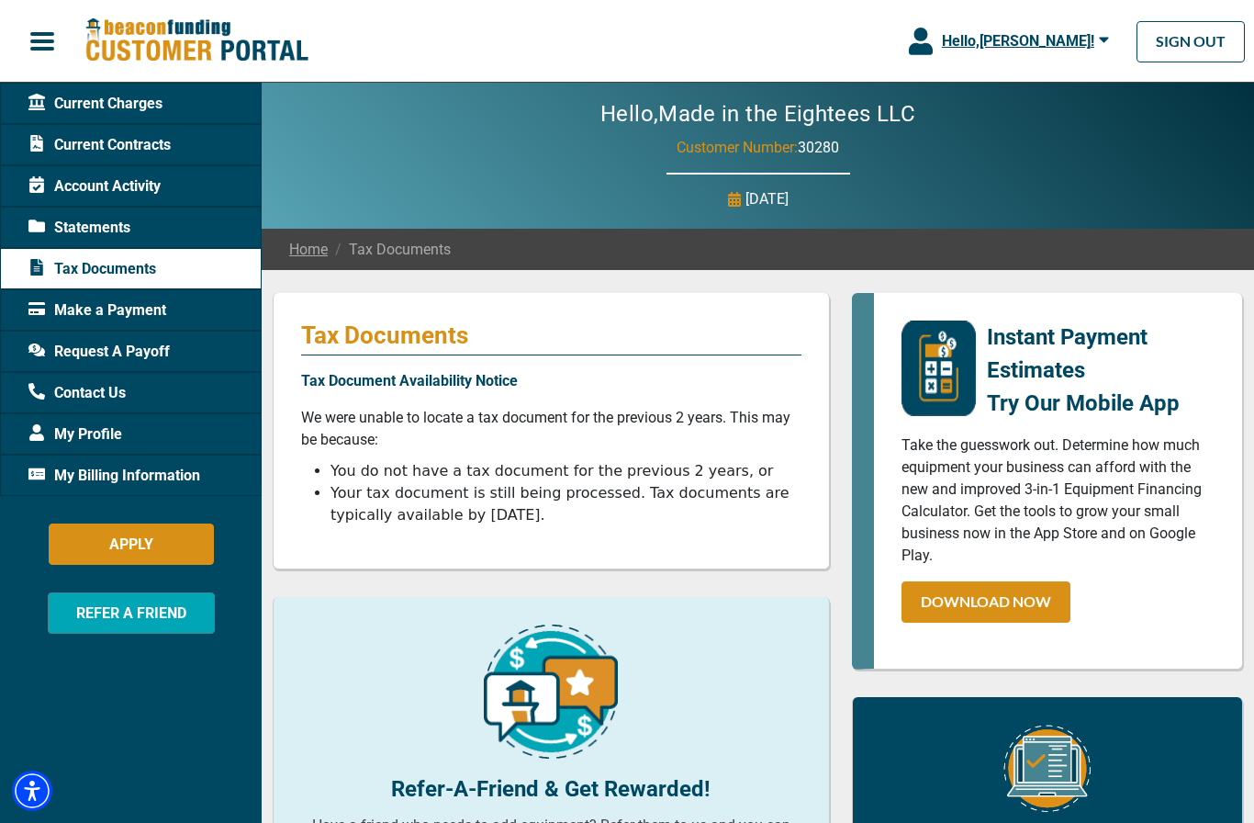
click at [59, 436] on span "My Profile" at bounding box center [75, 434] width 94 height 22
click at [92, 423] on span "My Profile" at bounding box center [75, 434] width 94 height 22
click at [97, 432] on span "My Profile" at bounding box center [75, 434] width 94 height 22
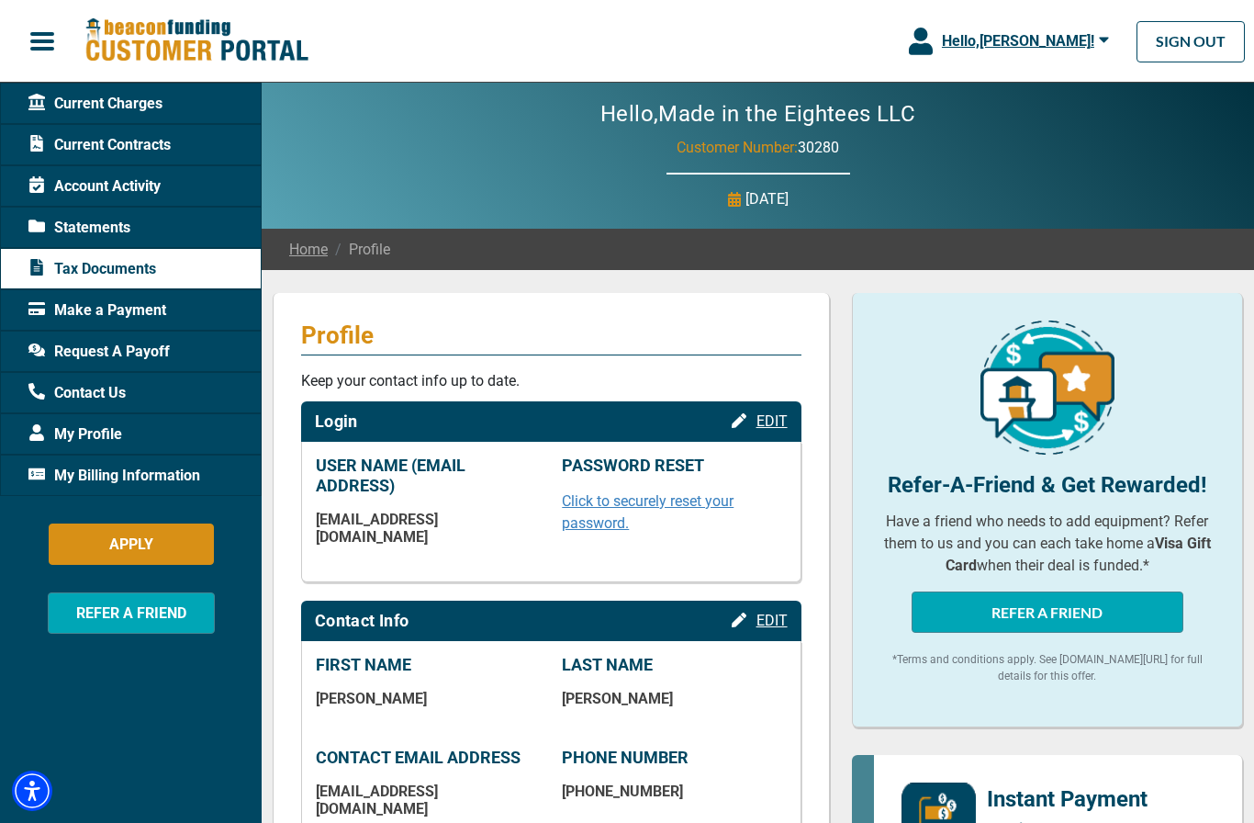
click at [89, 433] on span "My Profile" at bounding box center [75, 434] width 94 height 22
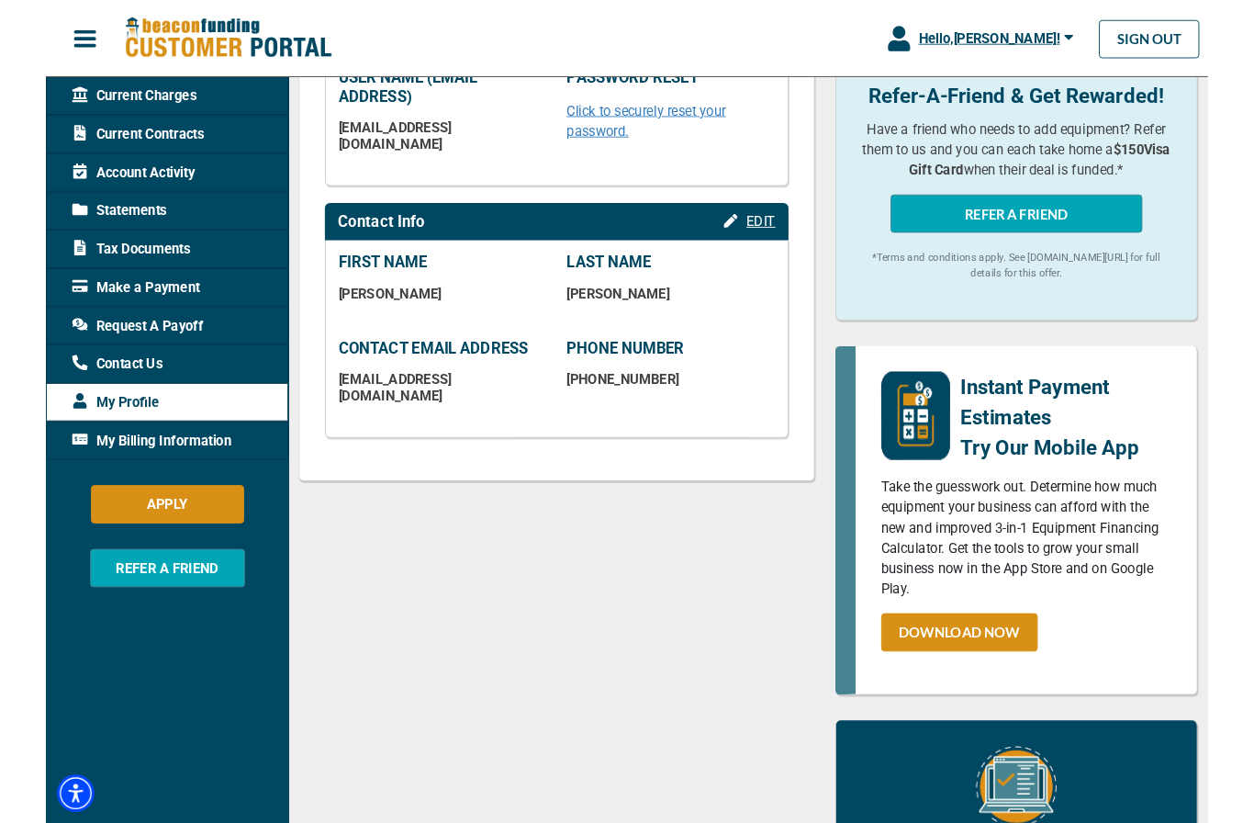
scroll to position [391, 0]
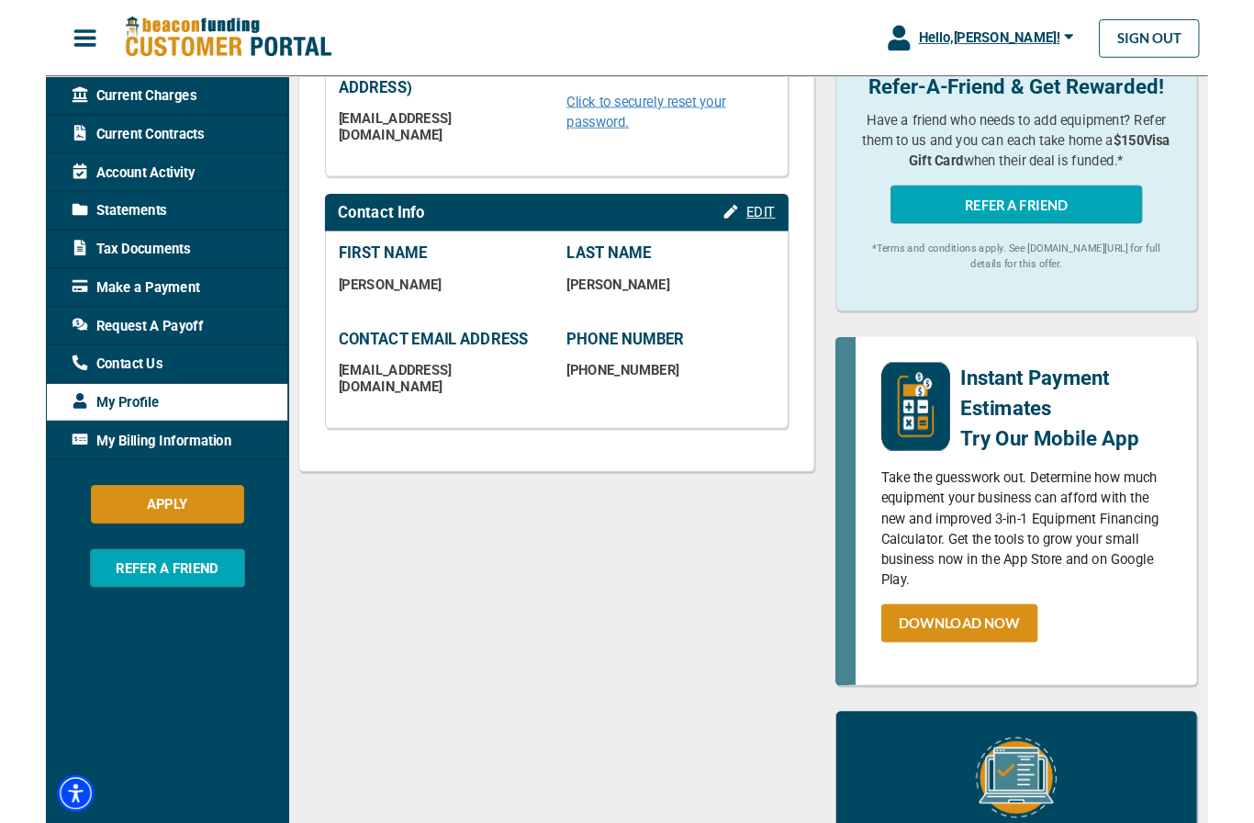
click at [782, 220] on span "EDIT" at bounding box center [772, 228] width 31 height 17
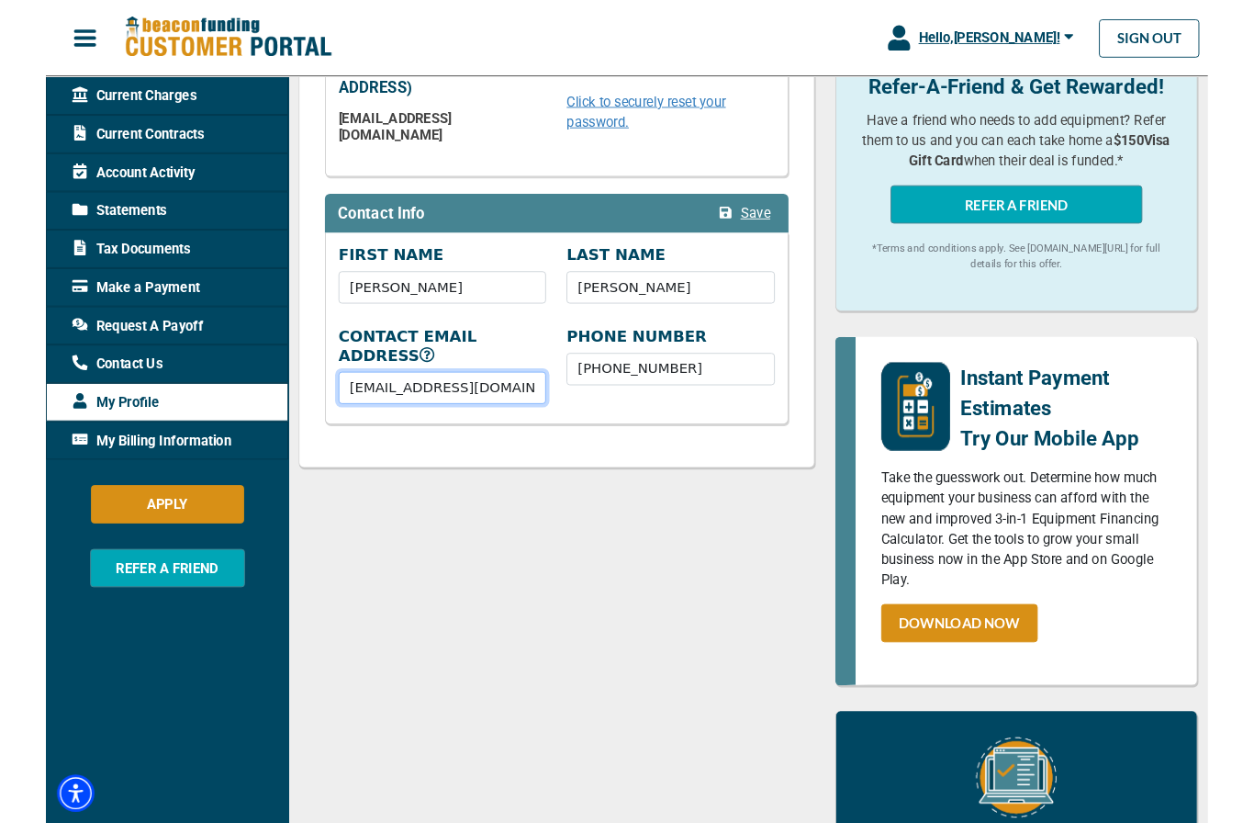
click at [514, 401] on input "[EMAIL_ADDRESS][DOMAIN_NAME]" at bounding box center [428, 418] width 224 height 35
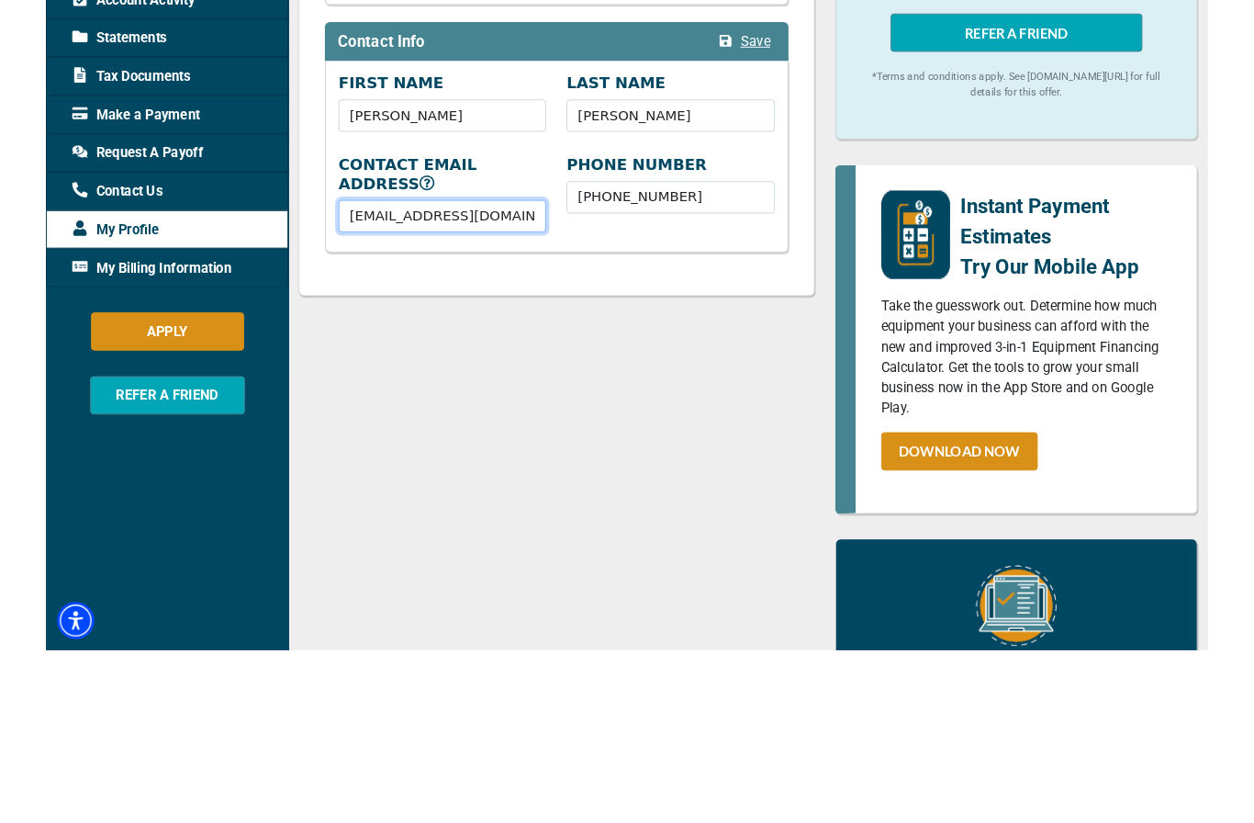
type input "[EMAIL_ADDRESS][DOMAIN_NAME]"
click at [715, 382] on input "[PHONE_NUMBER]" at bounding box center [674, 399] width 224 height 35
click at [728, 382] on input "[PHONE_NUMBER]" at bounding box center [674, 399] width 224 height 35
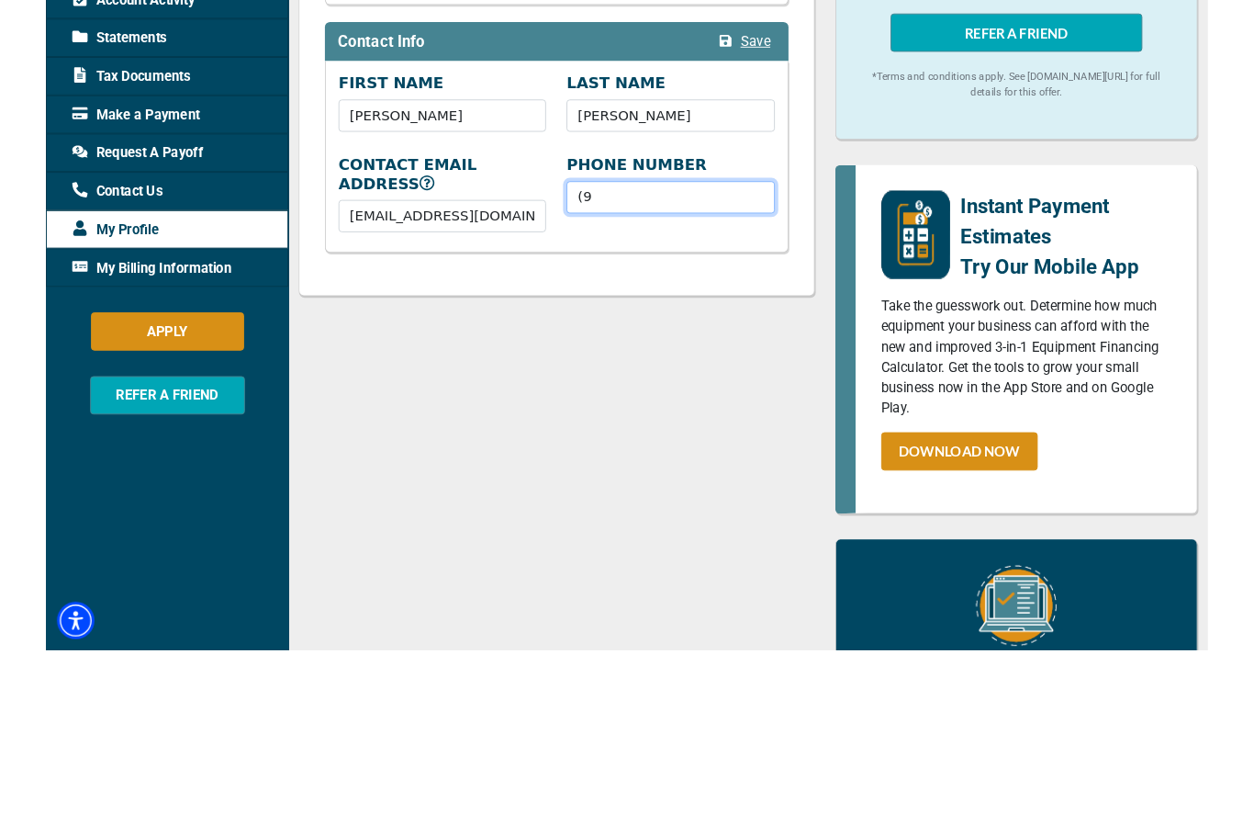
type input "("
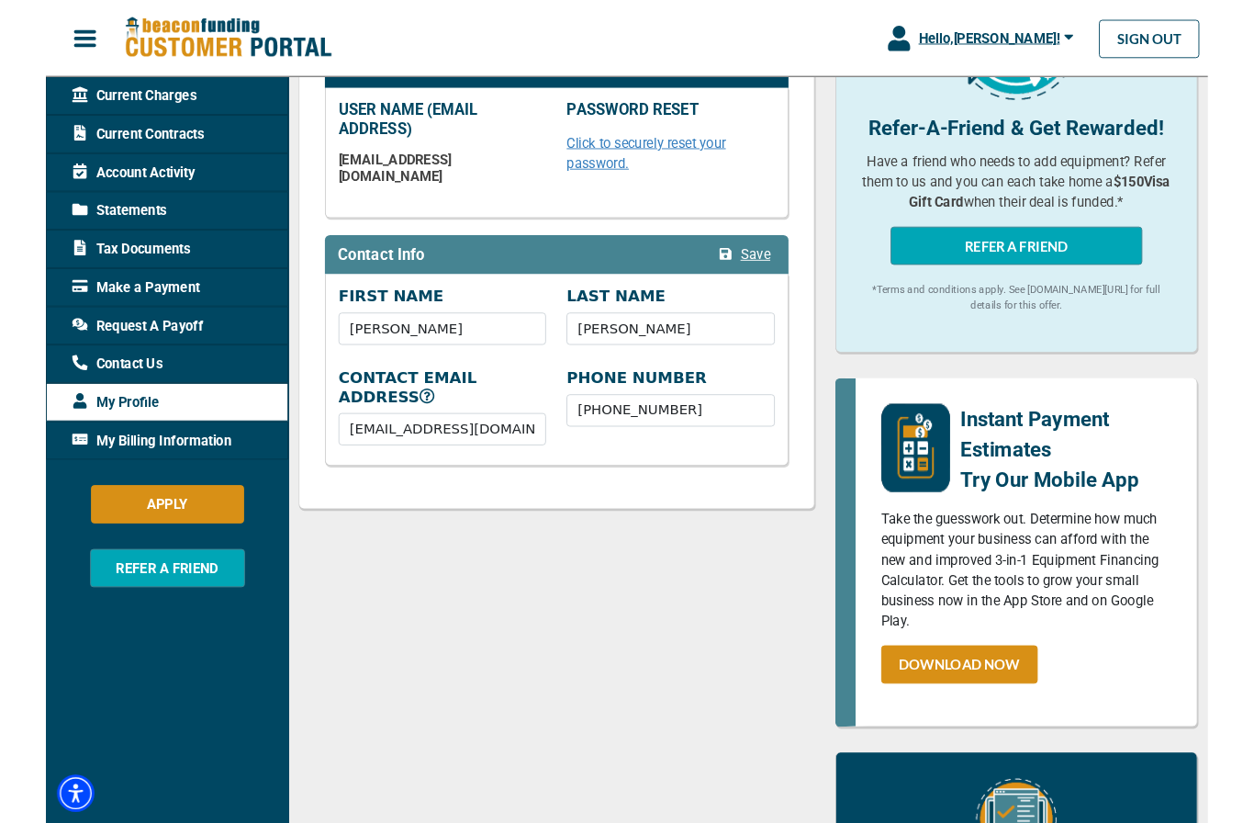
scroll to position [356, 0]
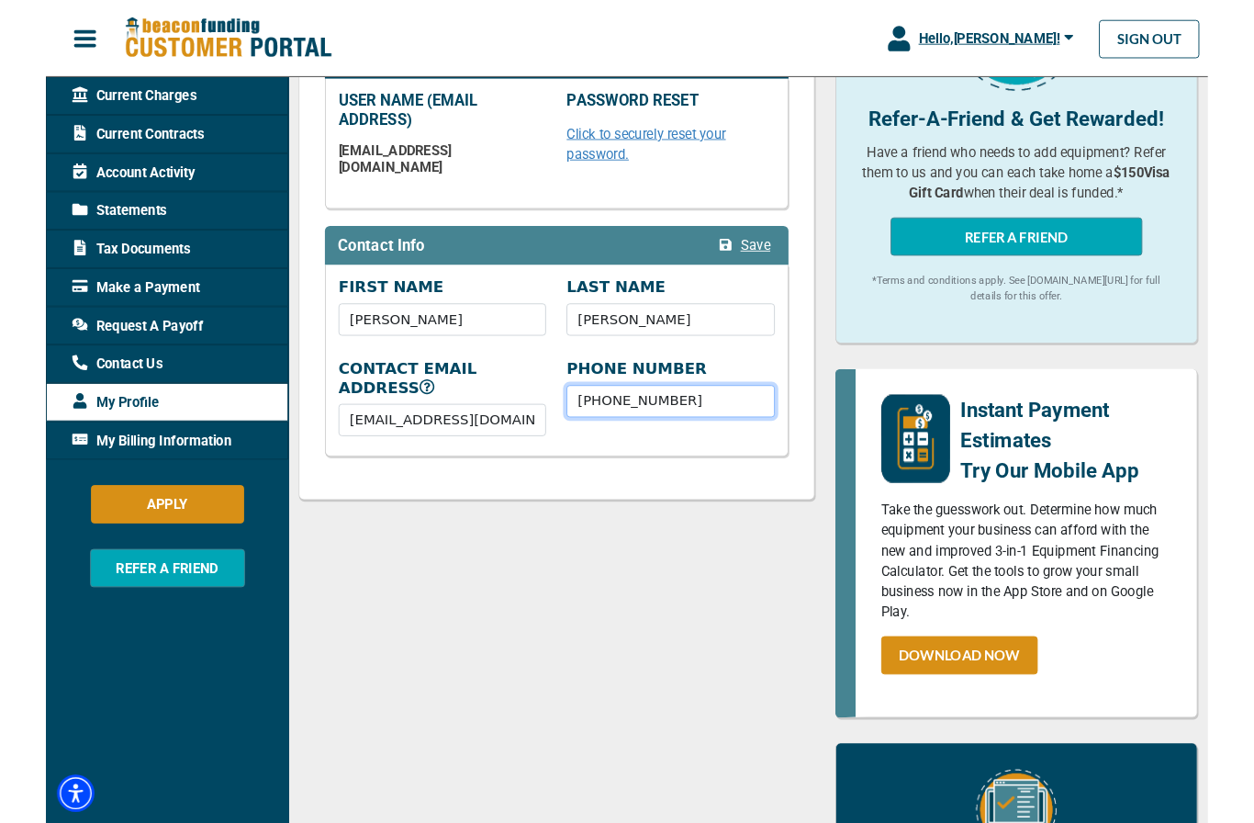
type input "[PHONE_NUMBER]"
click at [780, 256] on span "Save" at bounding box center [766, 264] width 32 height 17
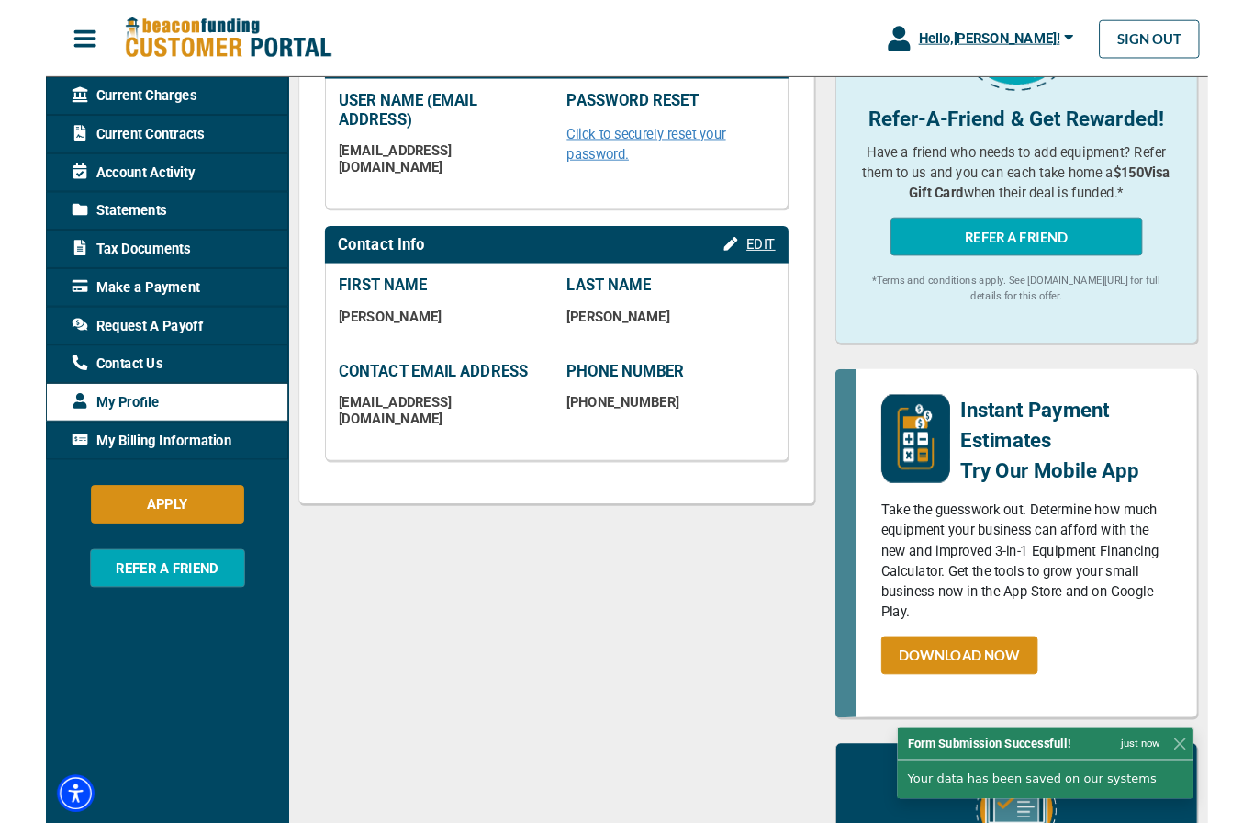
click at [75, 473] on span "My Billing Information" at bounding box center [114, 476] width 172 height 22
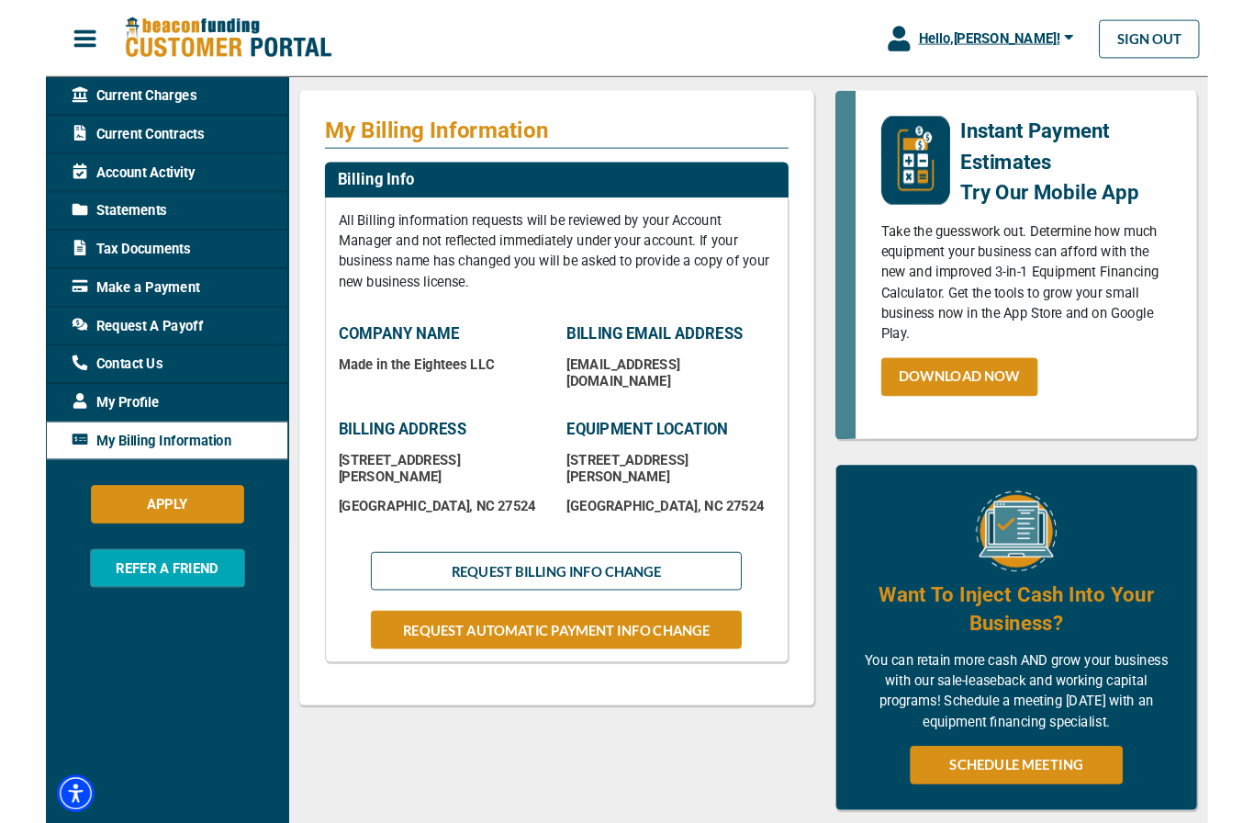
scroll to position [195, 0]
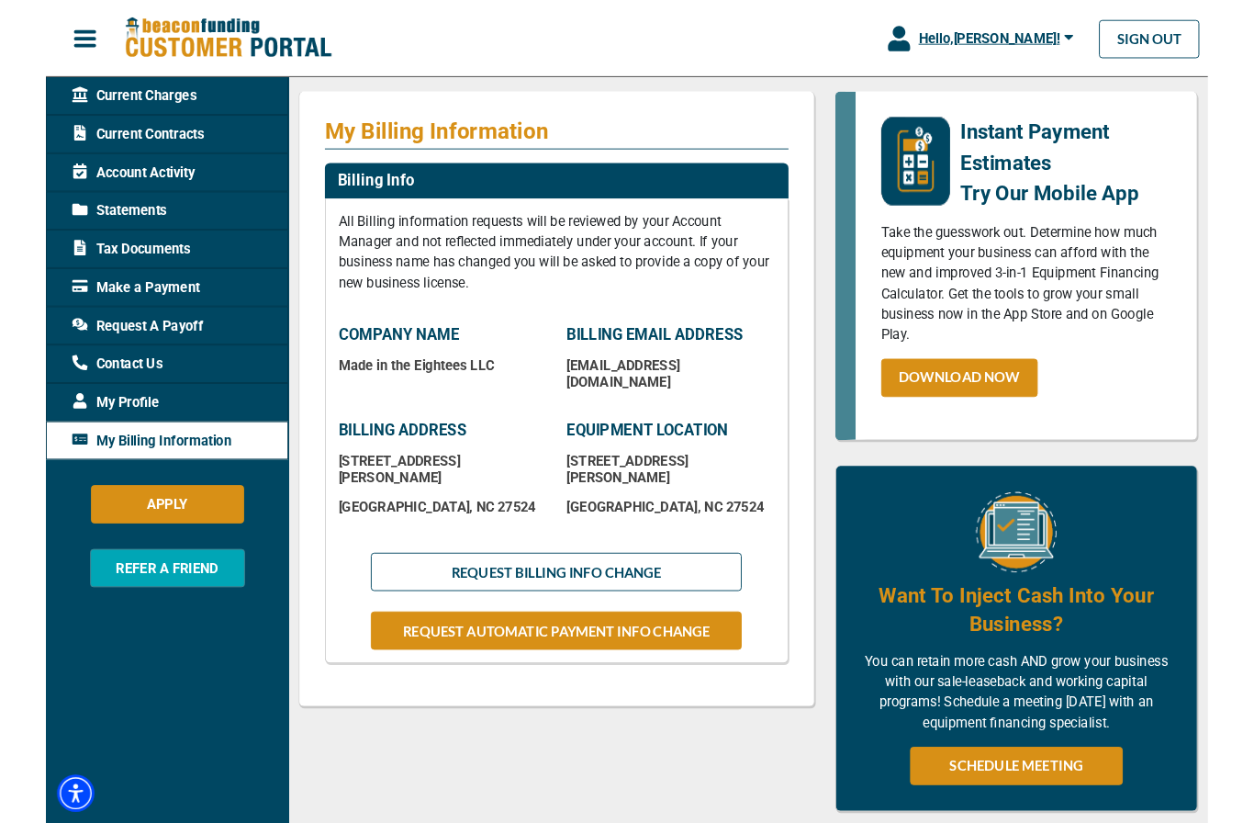
click at [76, 223] on span "Statements" at bounding box center [79, 228] width 102 height 22
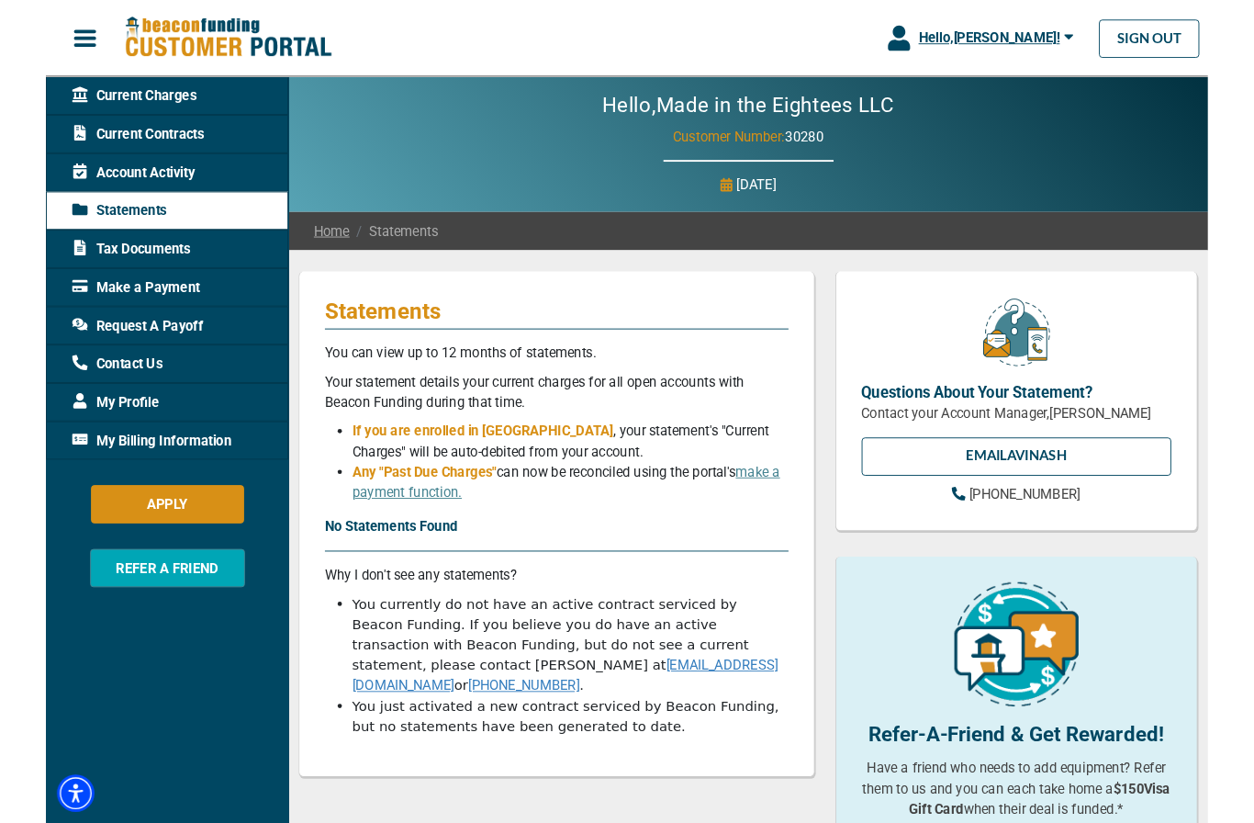
click at [83, 191] on span "Account Activity" at bounding box center [94, 186] width 132 height 22
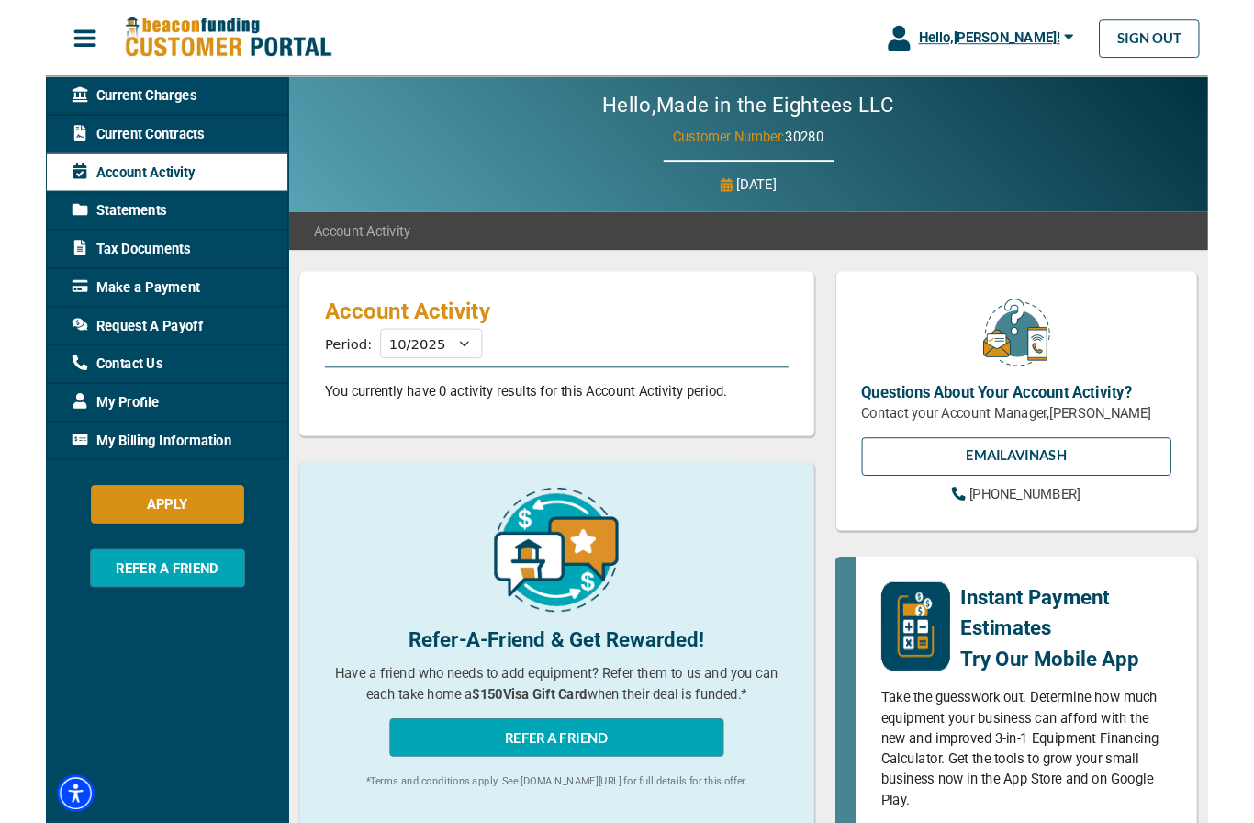
click at [83, 143] on span "Current Contracts" at bounding box center [99, 145] width 142 height 22
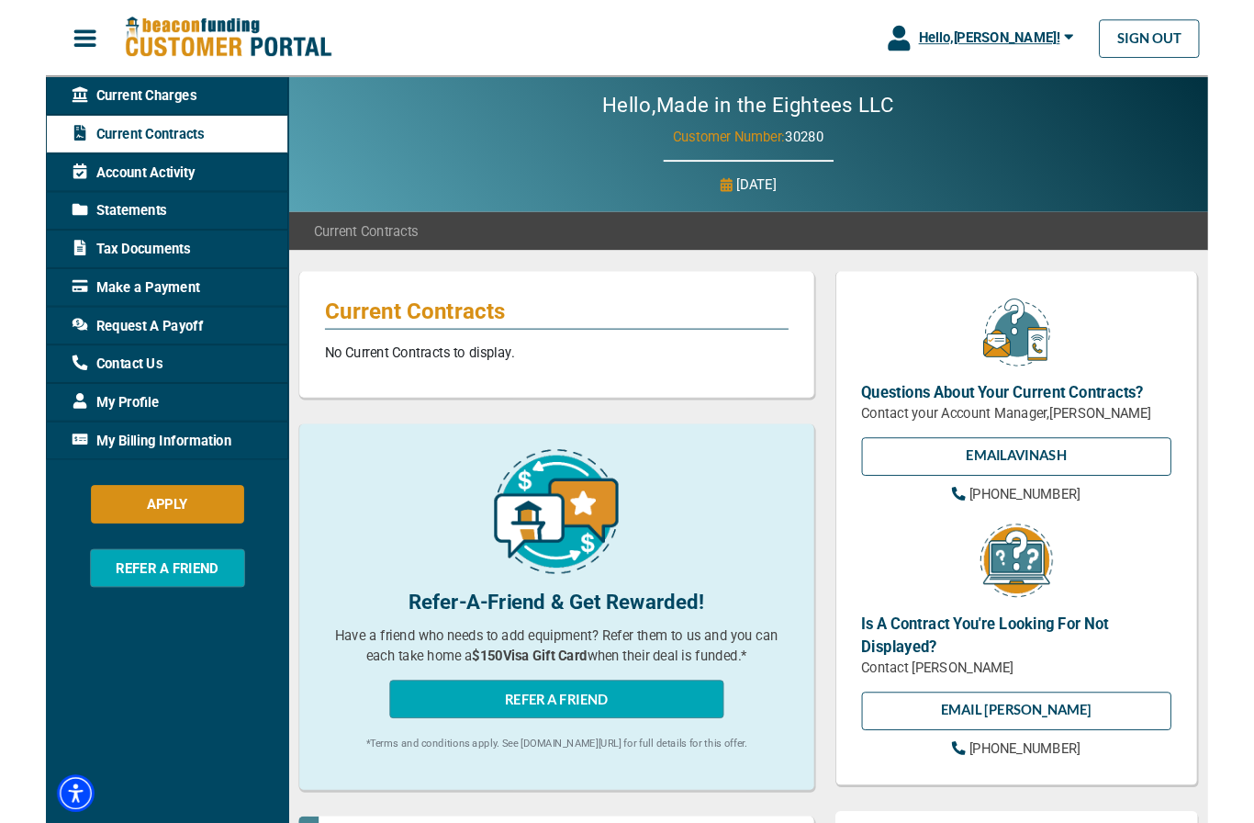
click at [89, 105] on span "Current Charges" at bounding box center [95, 104] width 134 height 22
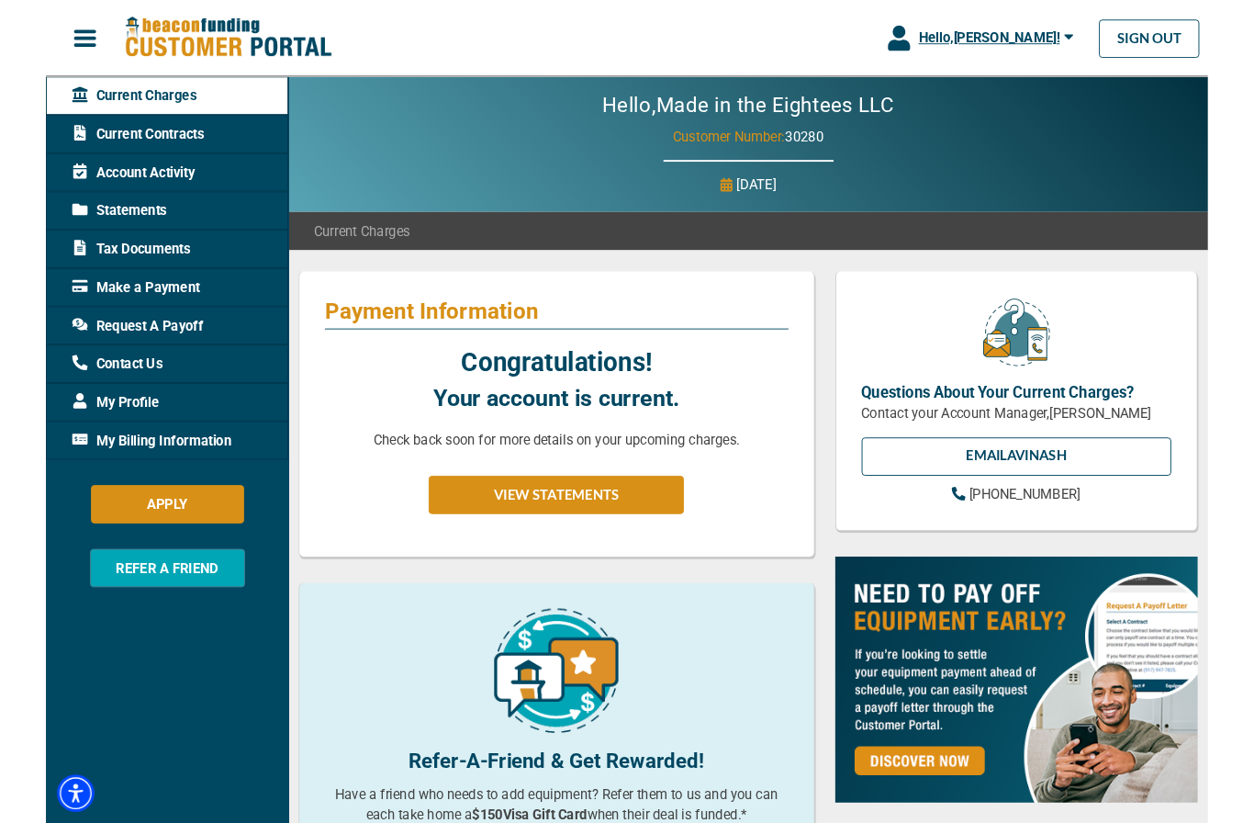
click at [473, 532] on button "VIEW STATEMENTS" at bounding box center [550, 533] width 275 height 41
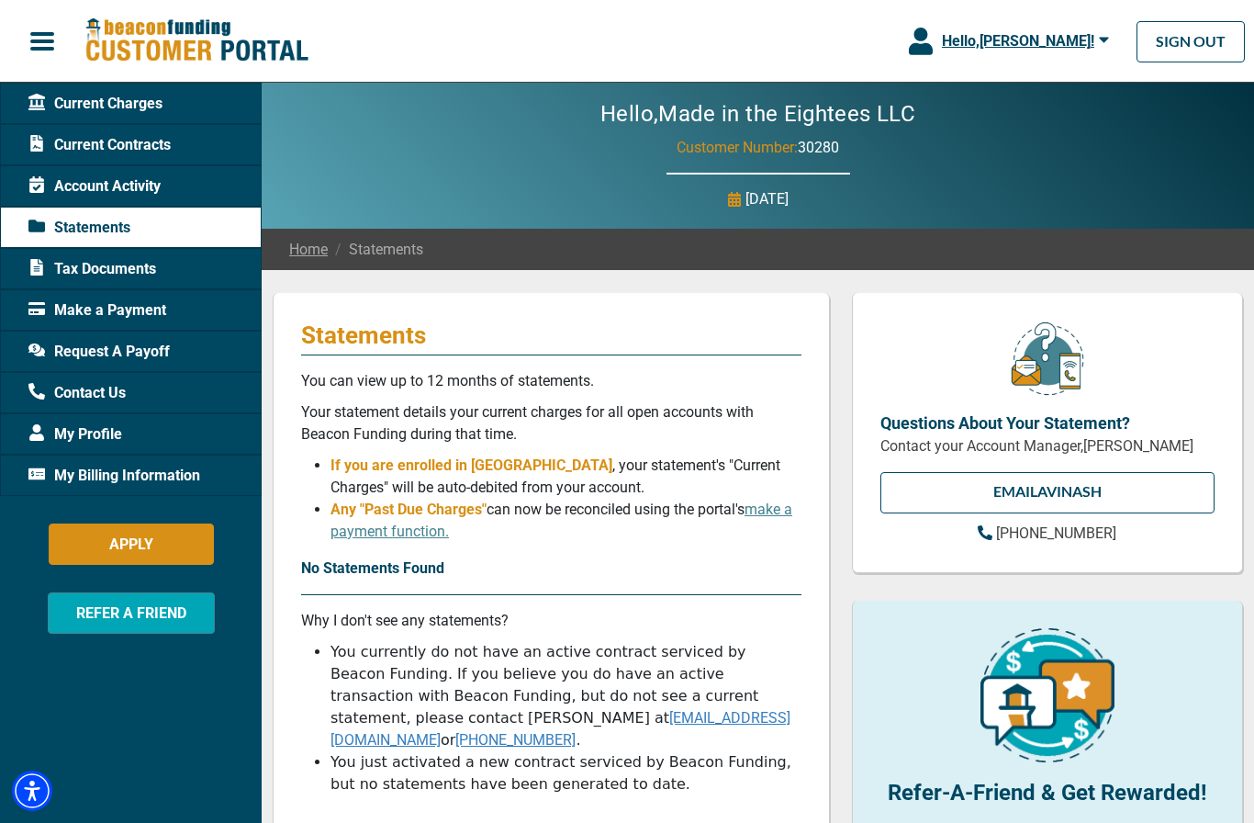
scroll to position [65, 0]
